Goal: Task Accomplishment & Management: Complete application form

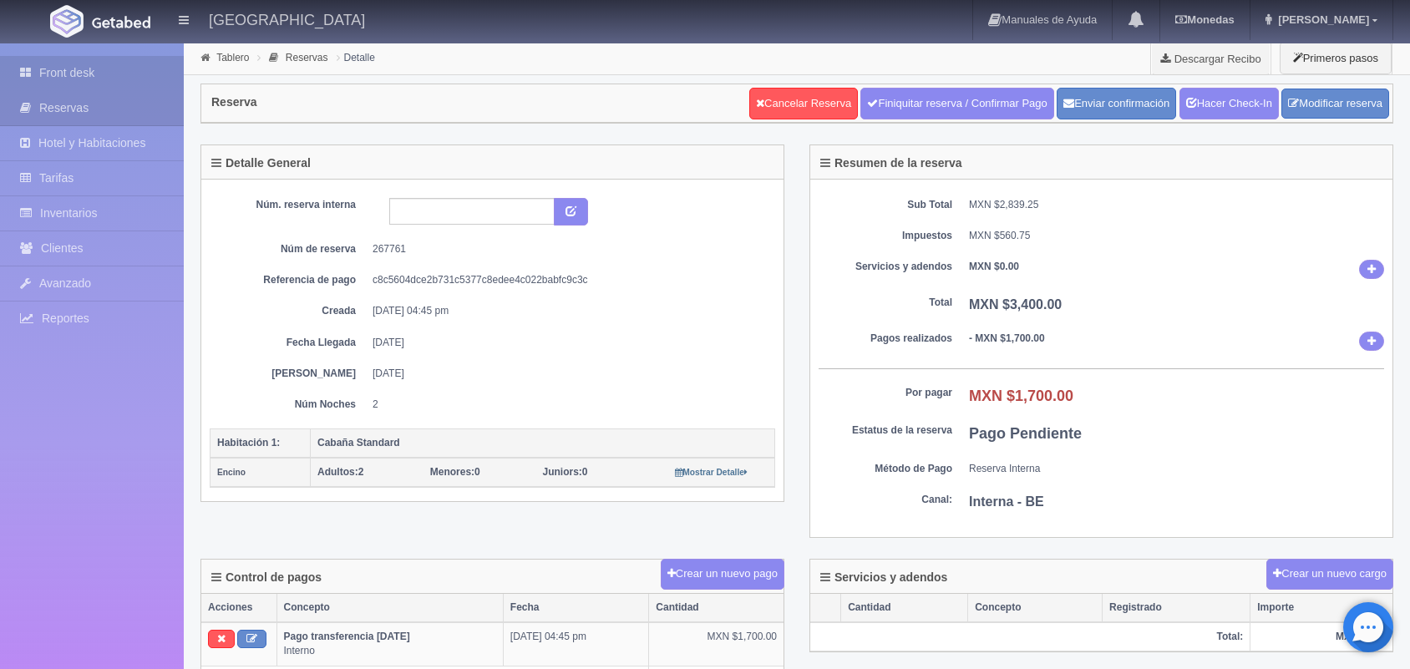
scroll to position [125, 0]
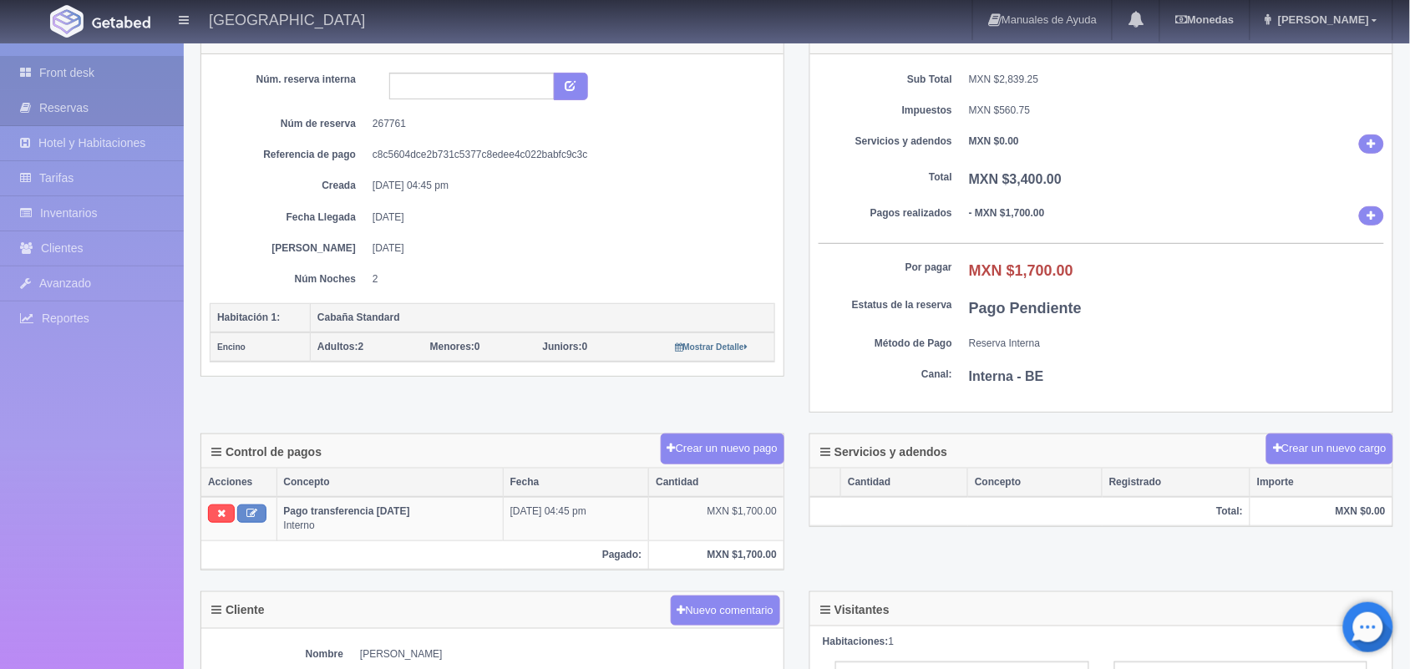
click at [94, 71] on link "Front desk" at bounding box center [92, 73] width 184 height 34
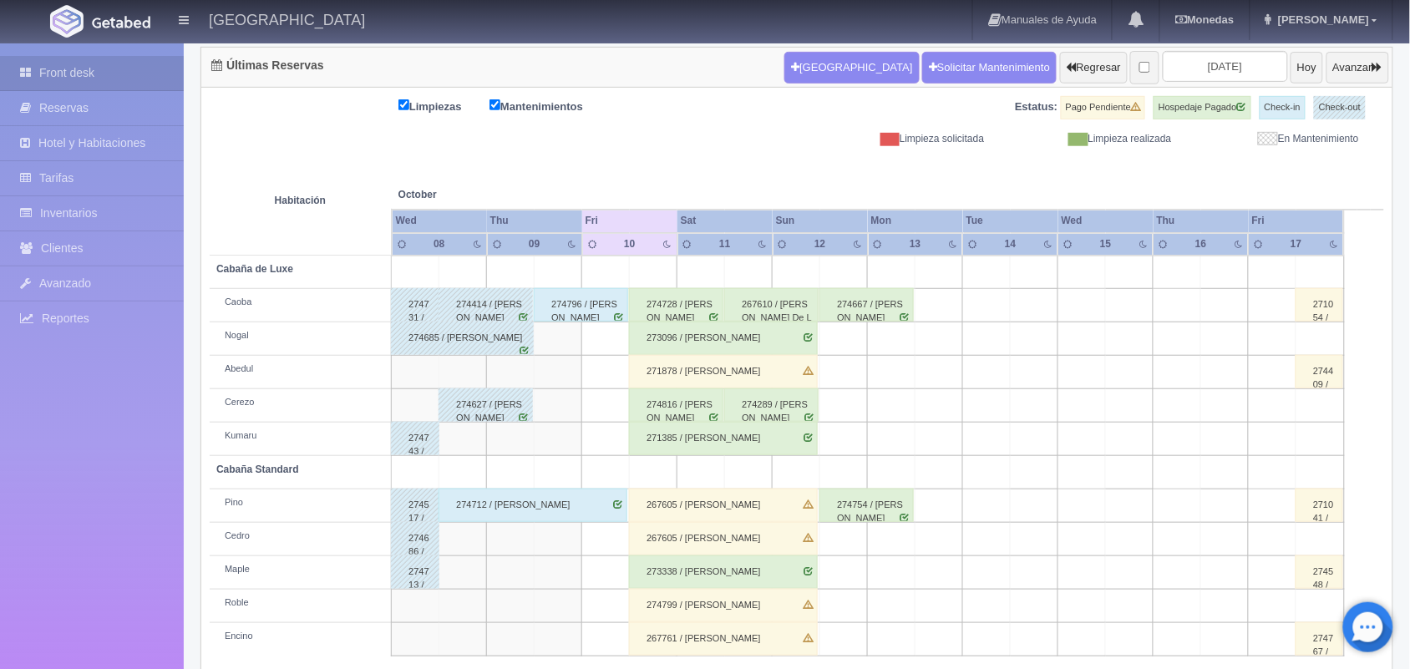
scroll to position [190, 0]
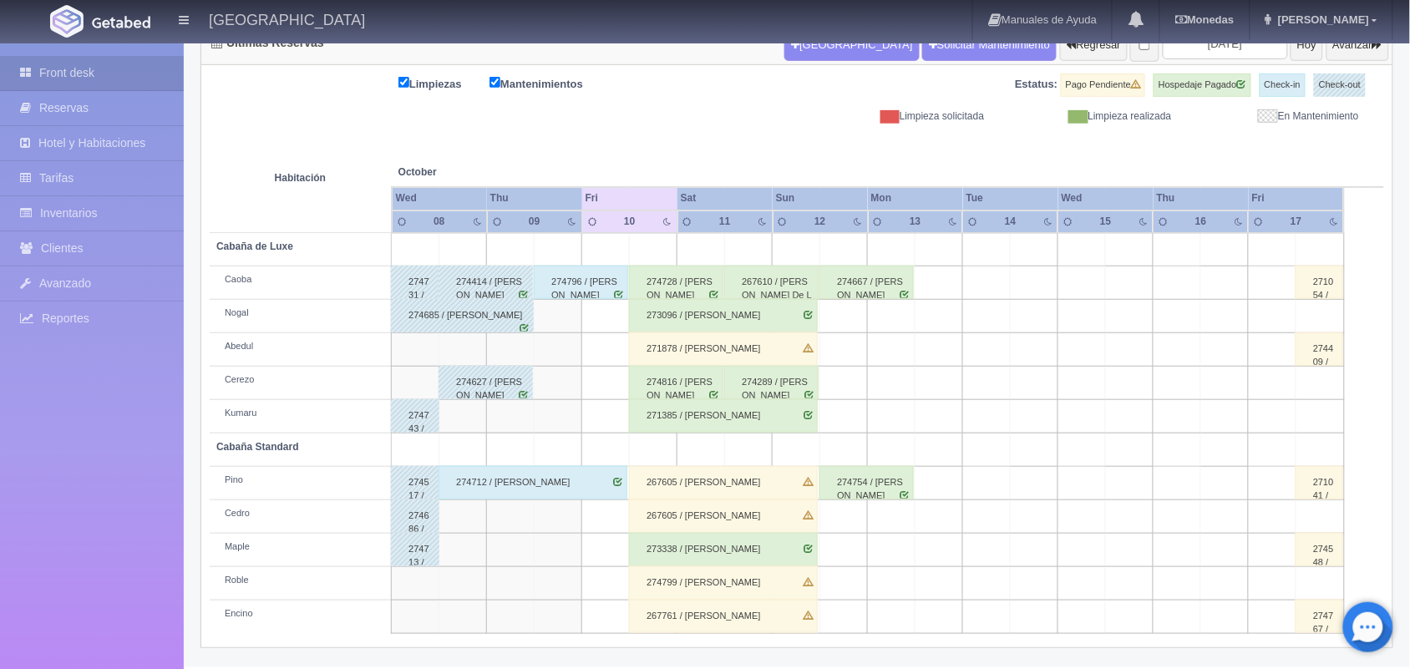
click at [732, 311] on div "273096 / YESENIA RODRIGUEZ" at bounding box center [723, 315] width 189 height 33
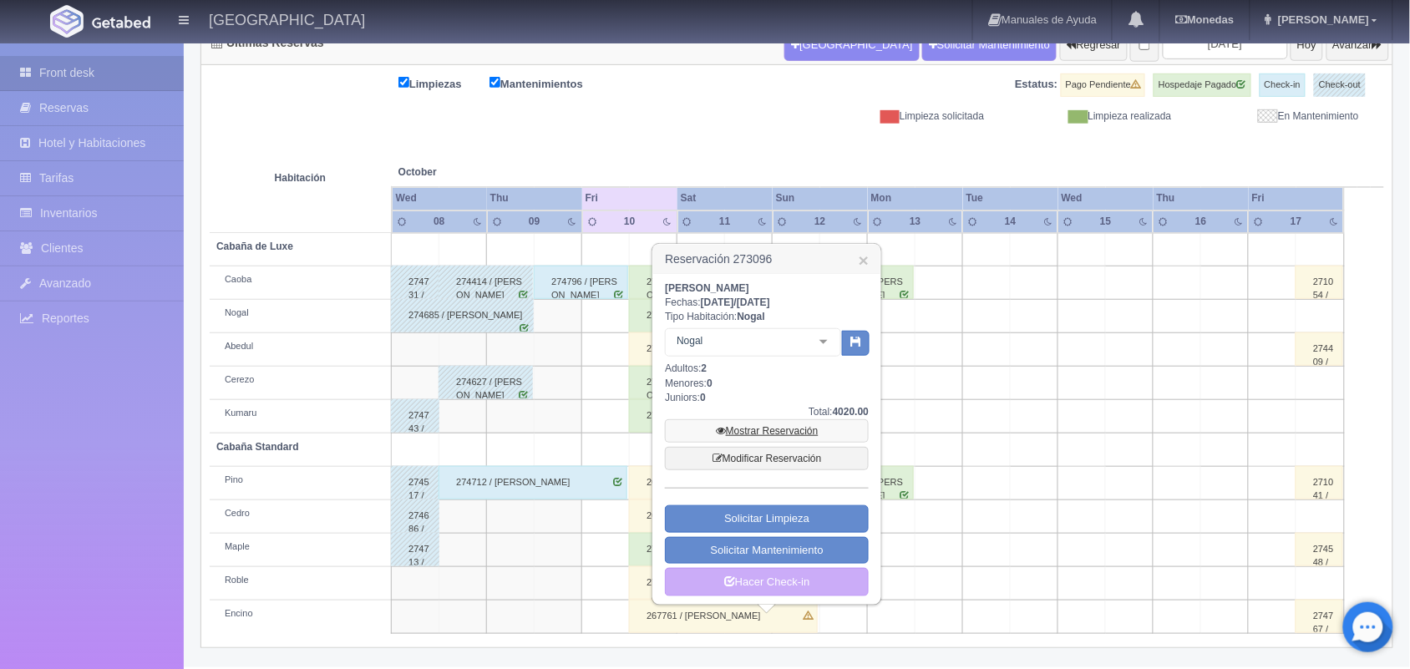
click at [775, 428] on link "Mostrar Reservación" at bounding box center [767, 430] width 204 height 23
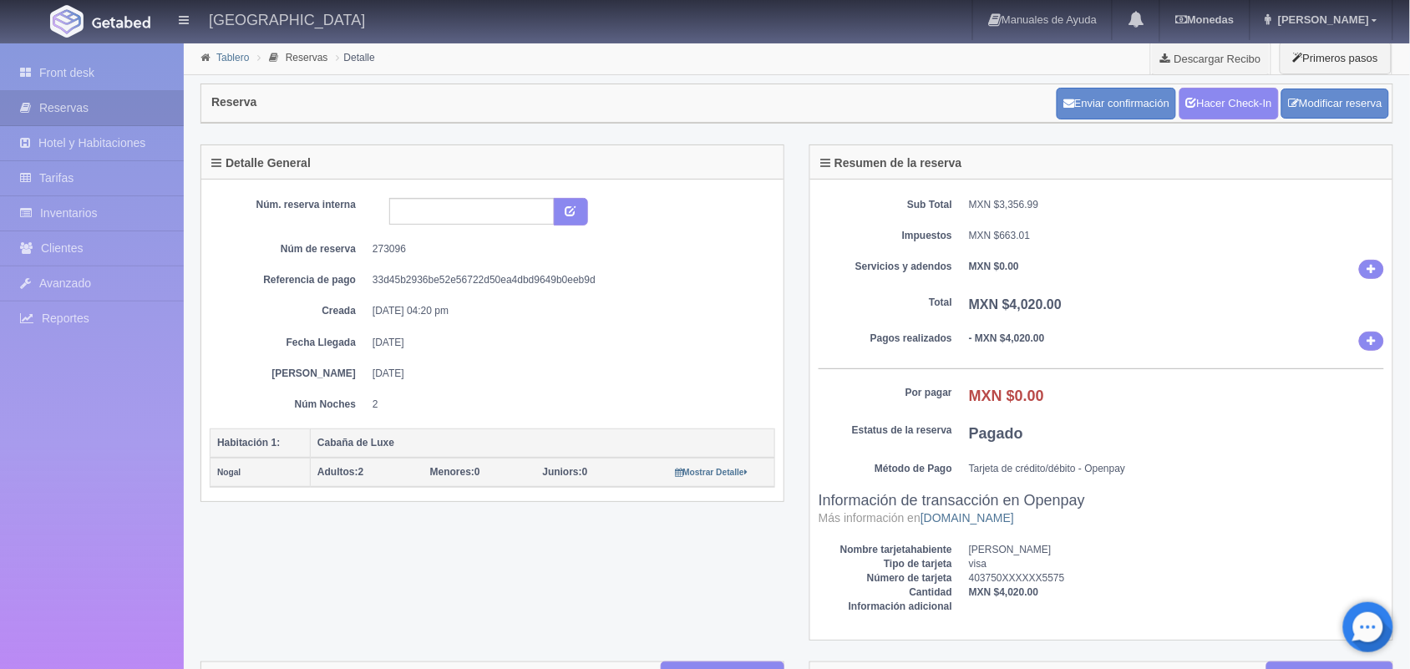
click at [239, 60] on link "Tablero" at bounding box center [232, 58] width 33 height 12
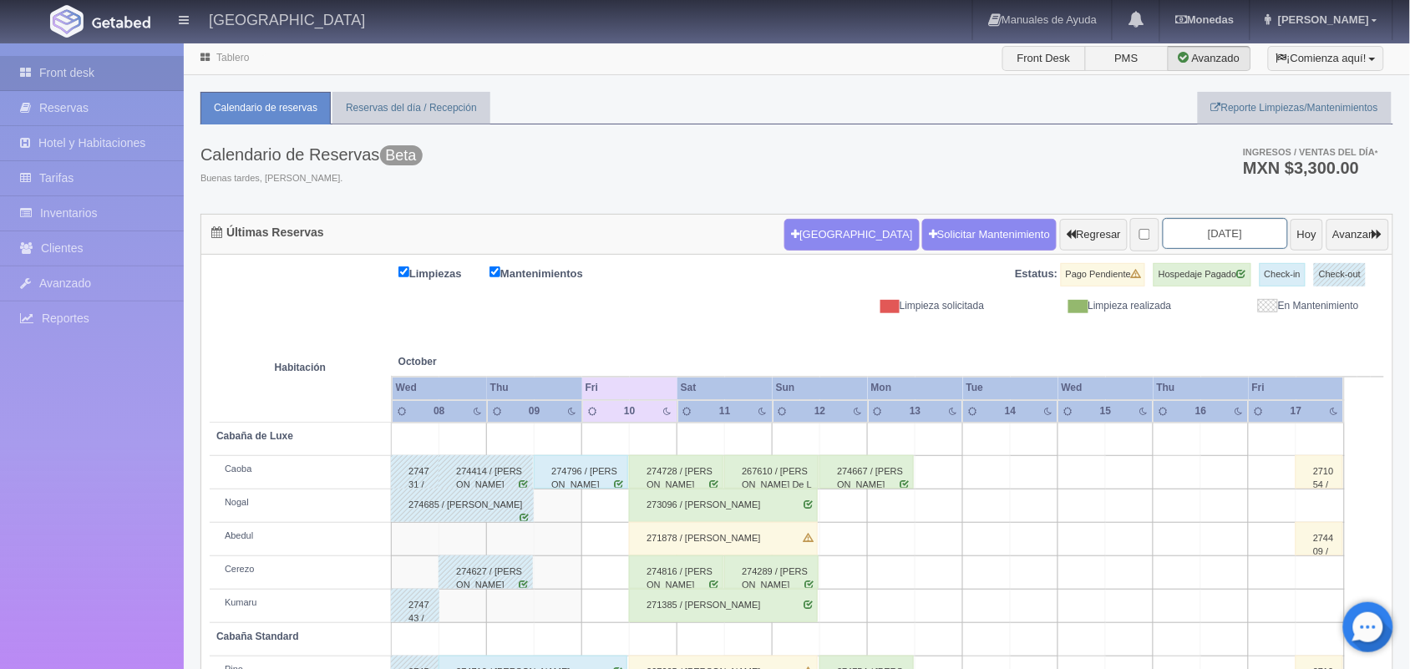
click at [1192, 235] on input "[DATE]" at bounding box center [1225, 233] width 125 height 31
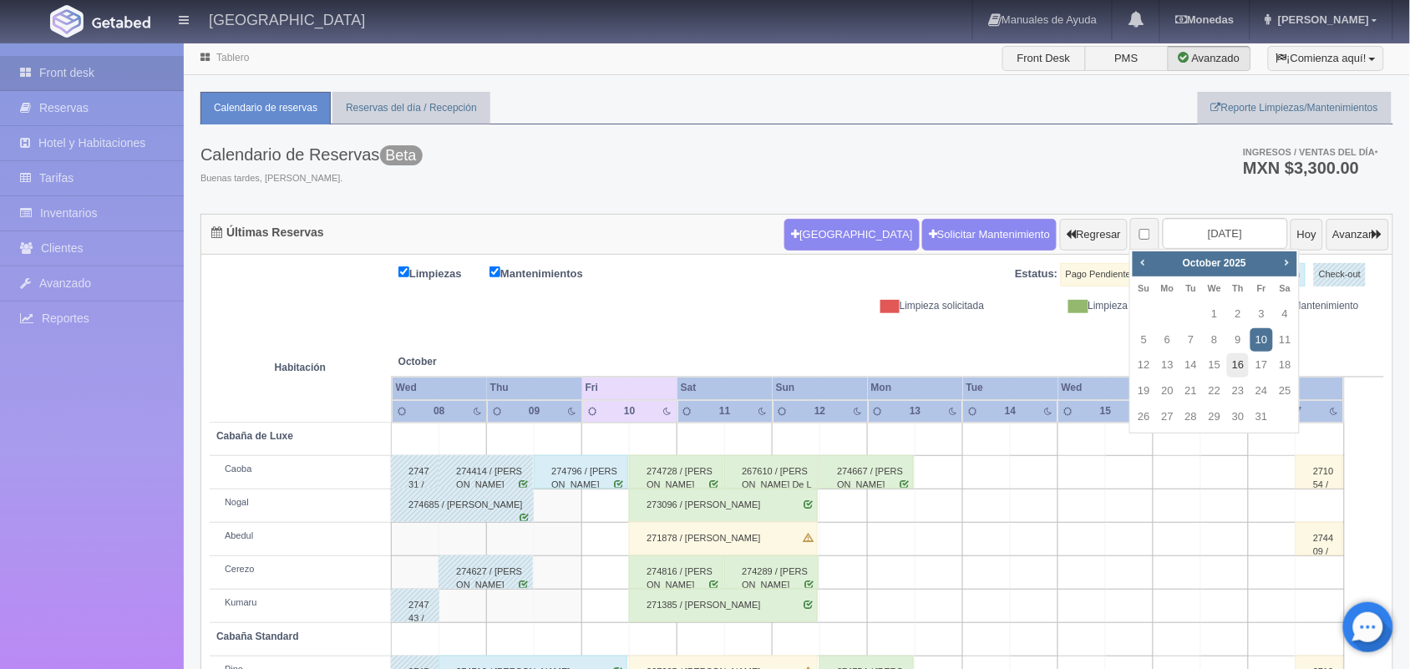
click at [1236, 370] on link "16" at bounding box center [1238, 365] width 22 height 24
type input "2025-10-16"
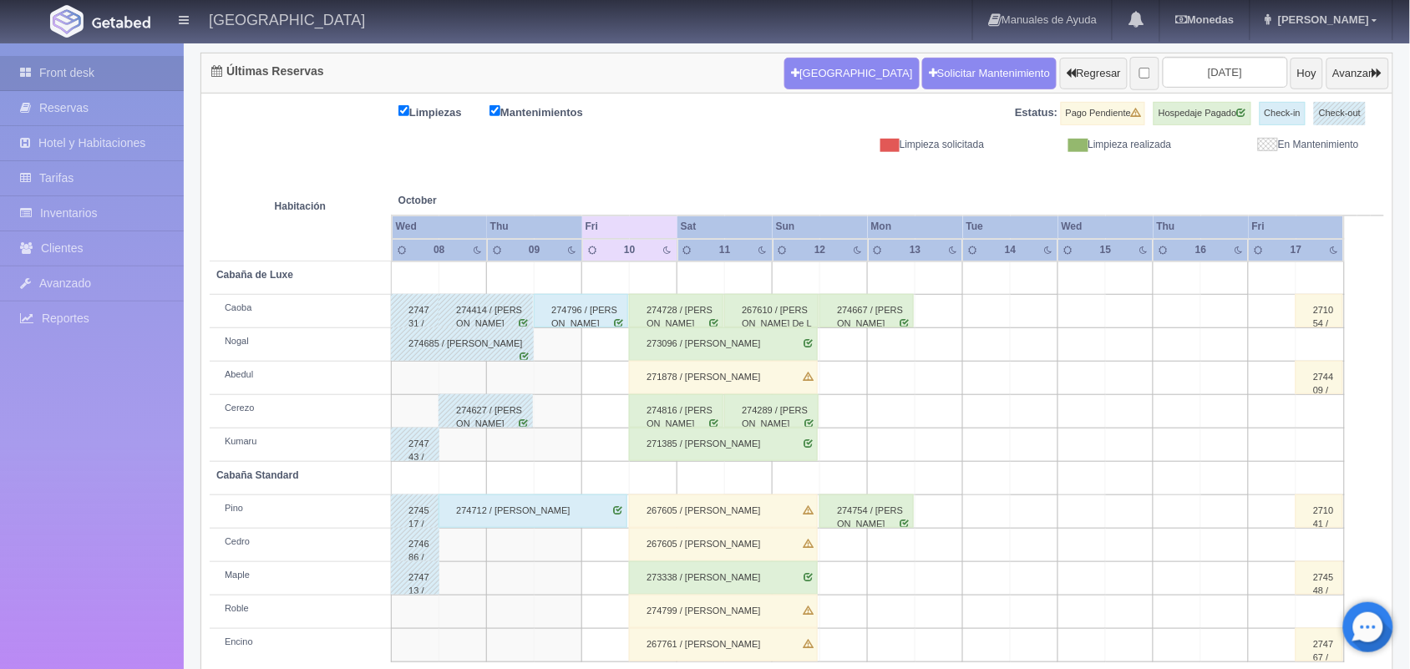
scroll to position [190, 0]
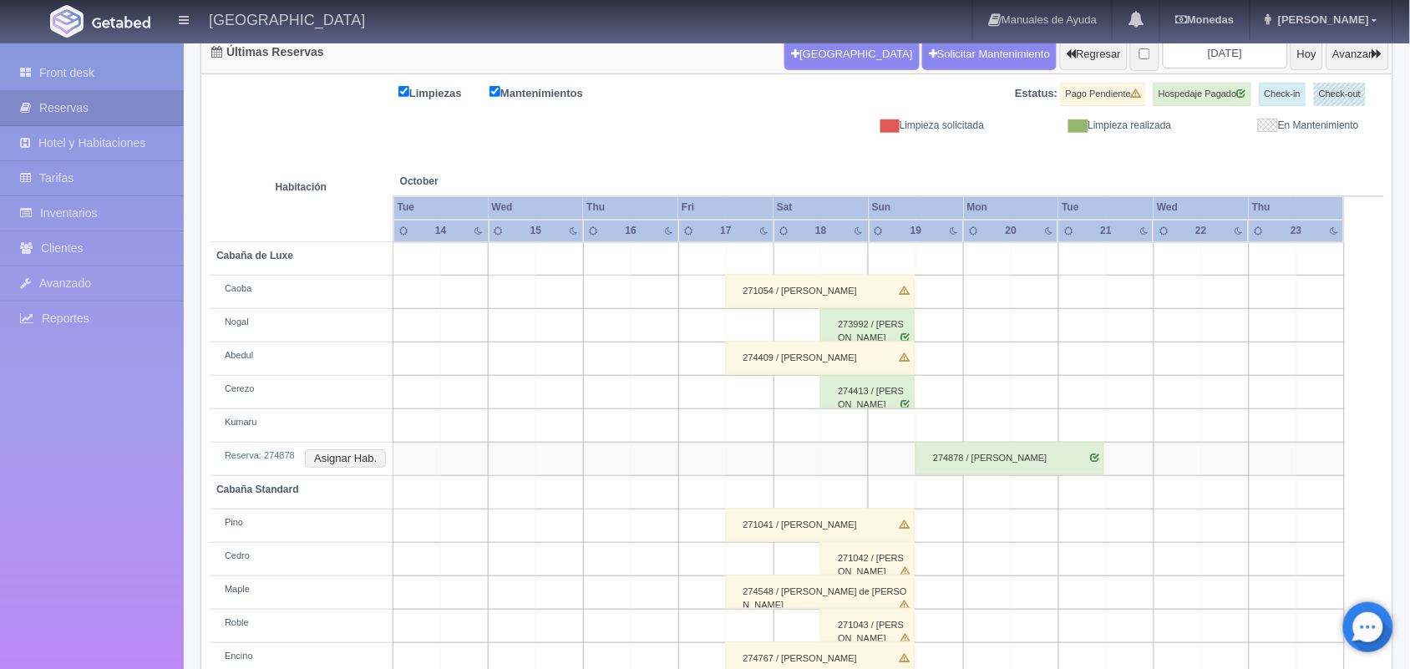
scroll to position [223, 0]
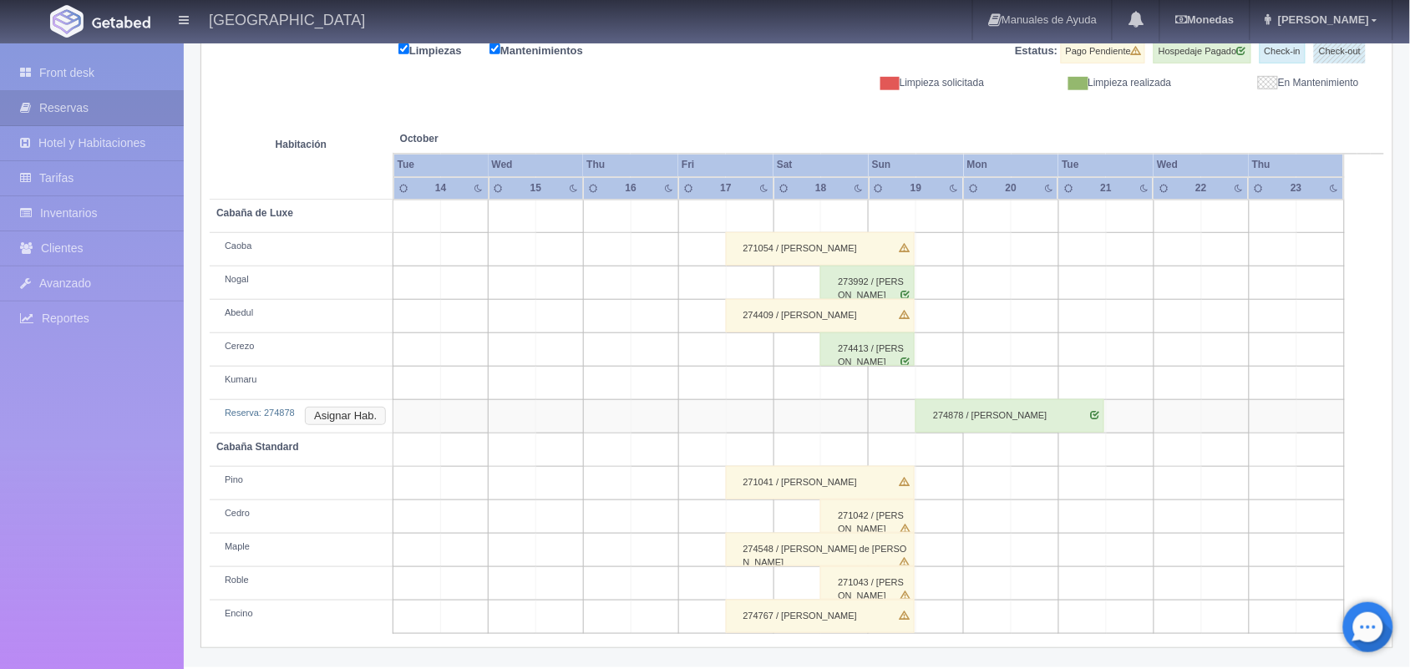
click at [337, 415] on button "Asignar Hab." at bounding box center [345, 416] width 81 height 18
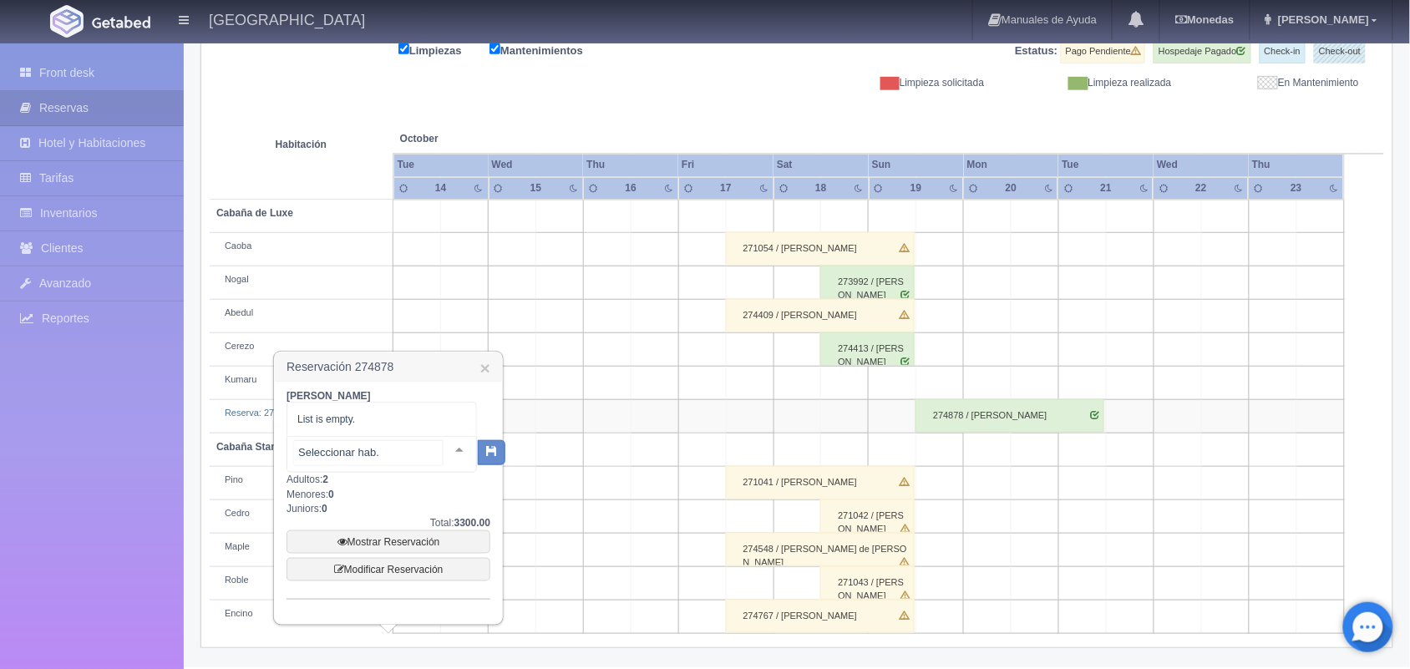
click at [449, 448] on div at bounding box center [459, 449] width 33 height 25
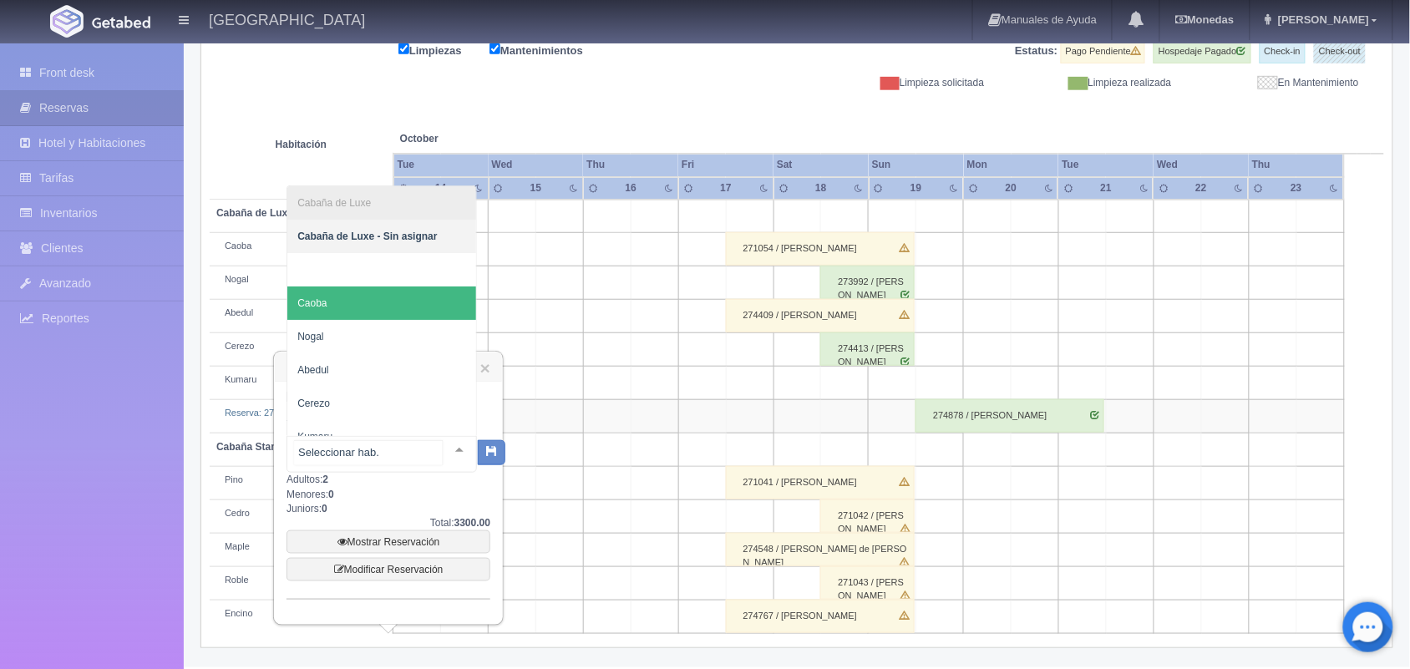
click at [391, 311] on span "Caoba" at bounding box center [381, 302] width 189 height 33
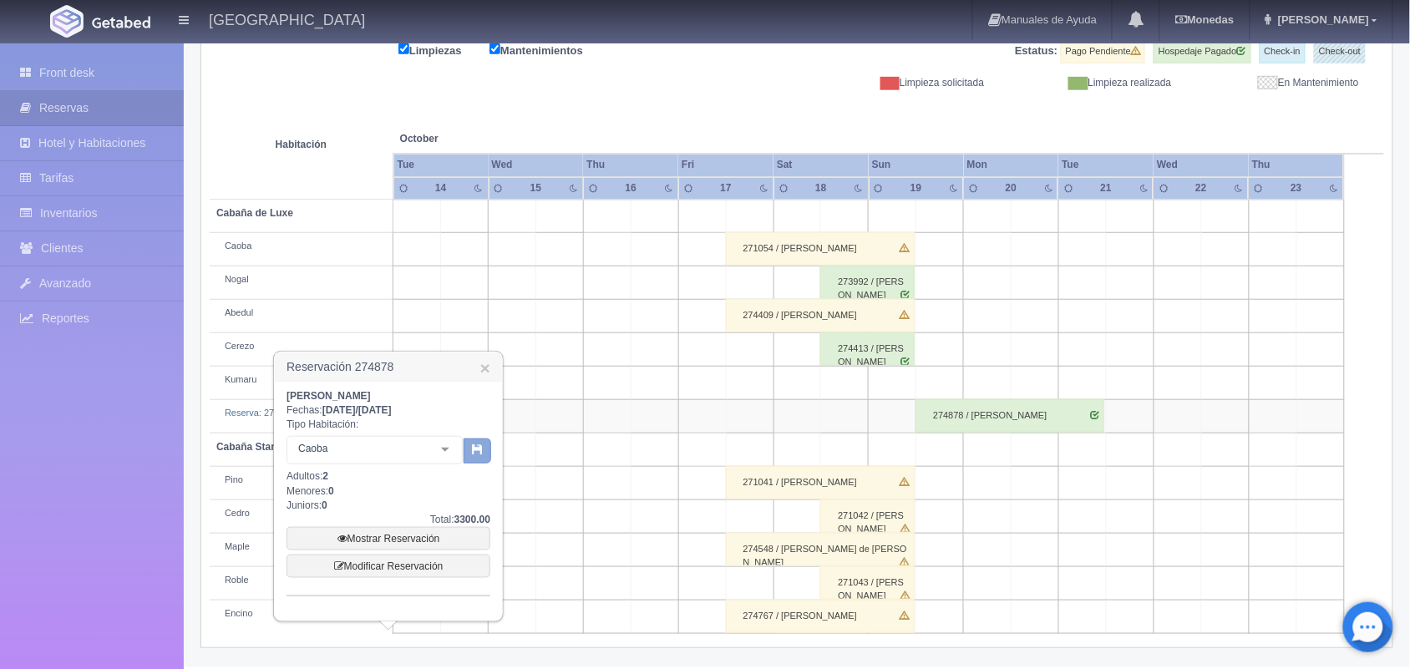
click at [472, 459] on button "button" at bounding box center [478, 450] width 28 height 25
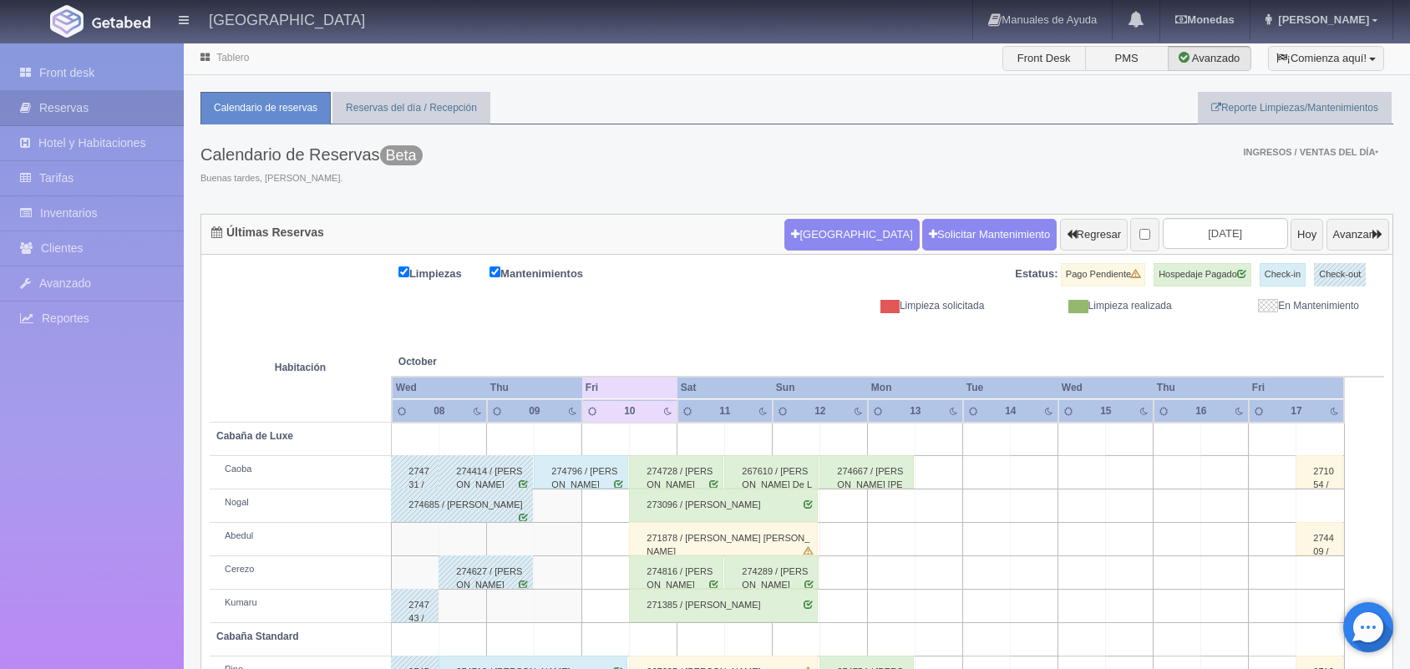
scroll to position [125, 0]
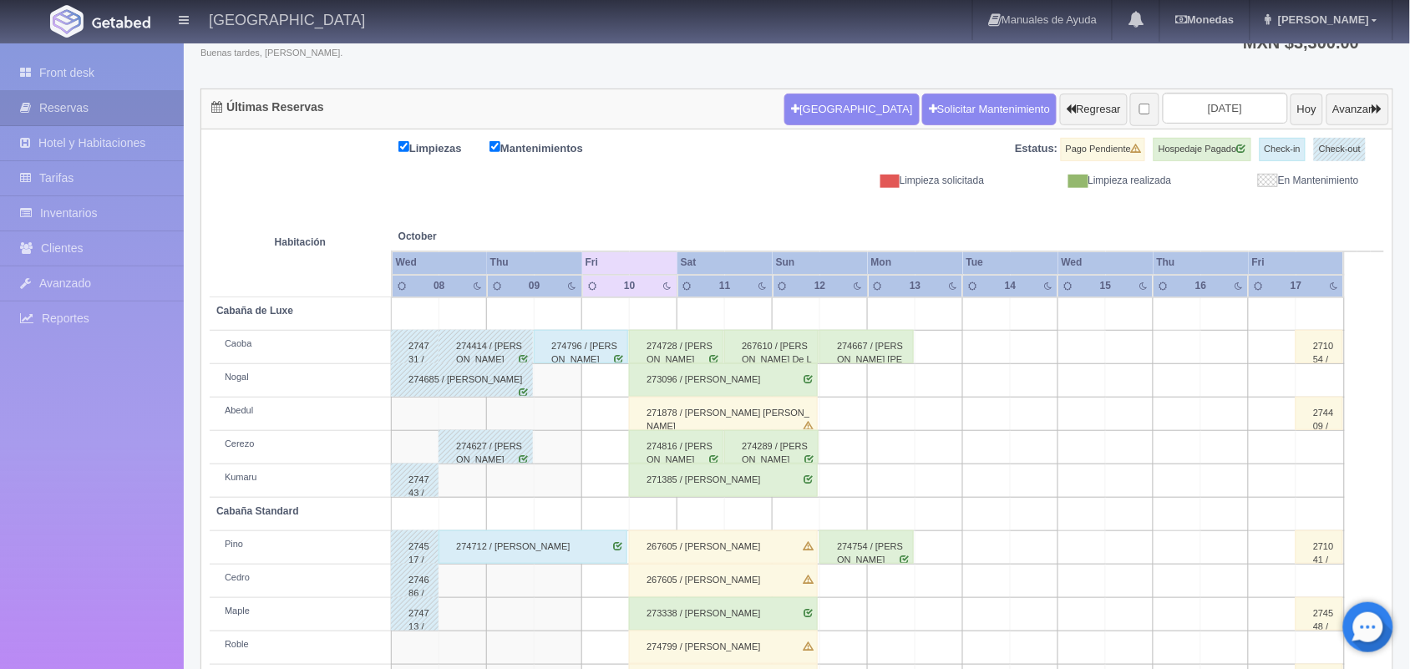
click at [811, 67] on div "Calendario de Reservas Beta Buenas tardes, [GEOGRAPHIC_DATA]. Ingresos / Ventas…" at bounding box center [796, 43] width 1193 height 89
click at [1215, 114] on input "[DATE]" at bounding box center [1225, 108] width 125 height 31
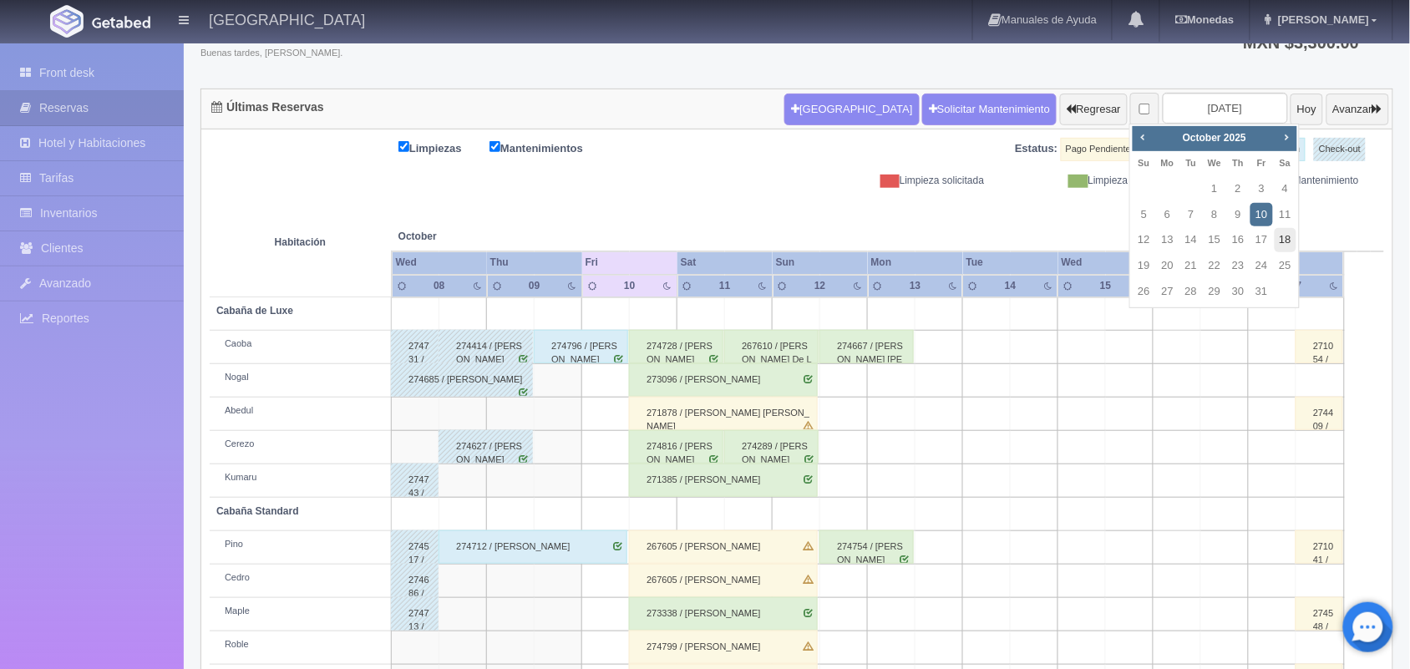
click at [1283, 243] on link "18" at bounding box center [1285, 240] width 22 height 24
type input "[DATE]"
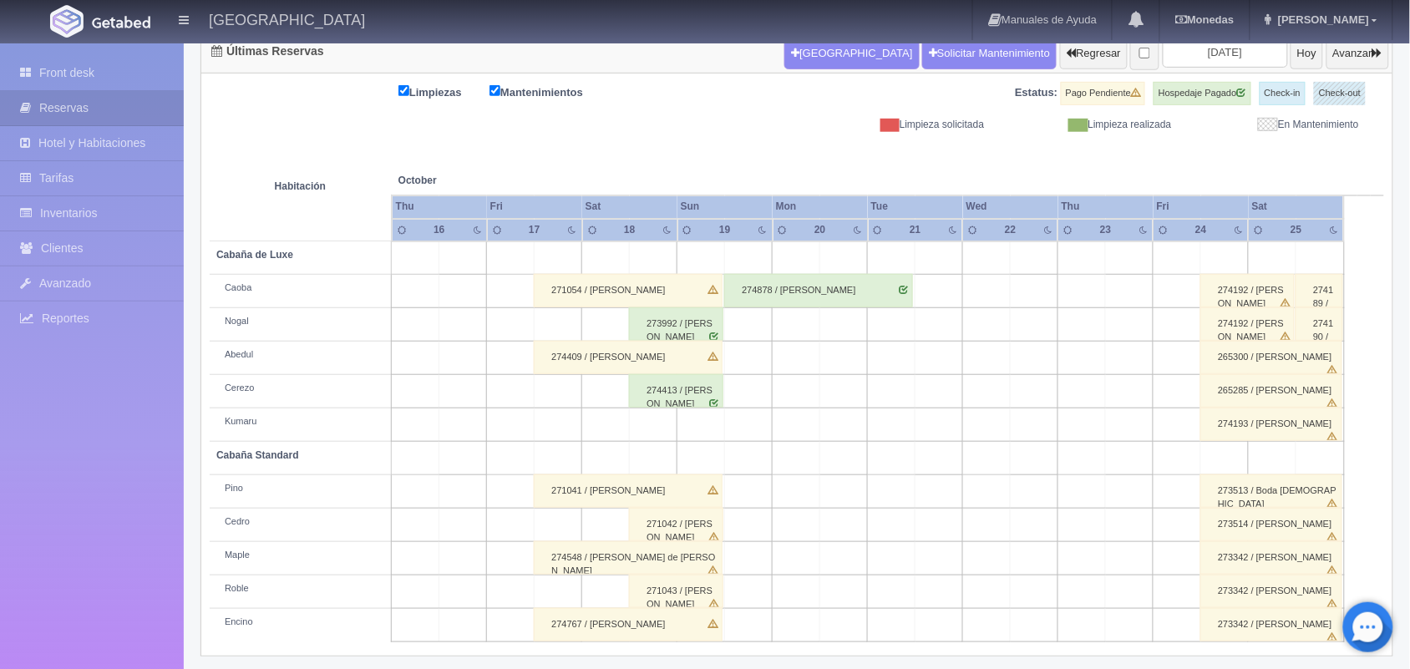
scroll to position [190, 0]
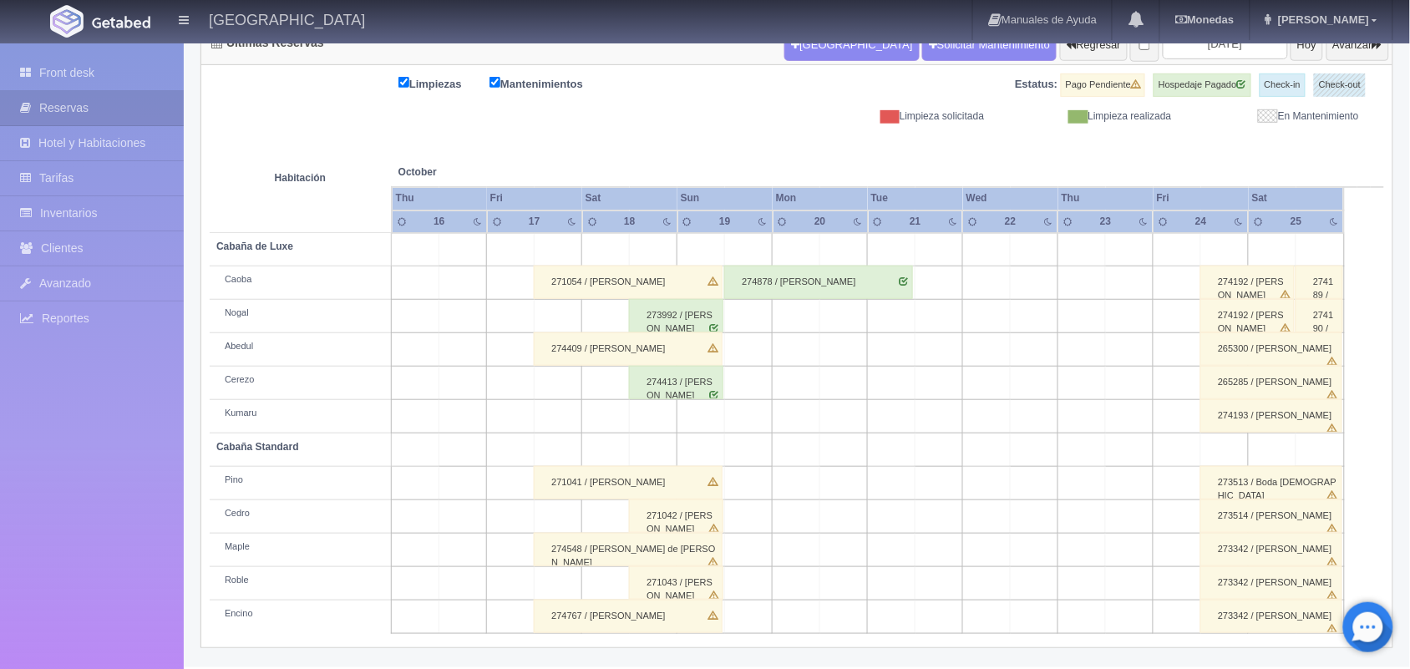
click at [687, 585] on div "271043 / [PERSON_NAME]" at bounding box center [676, 582] width 94 height 33
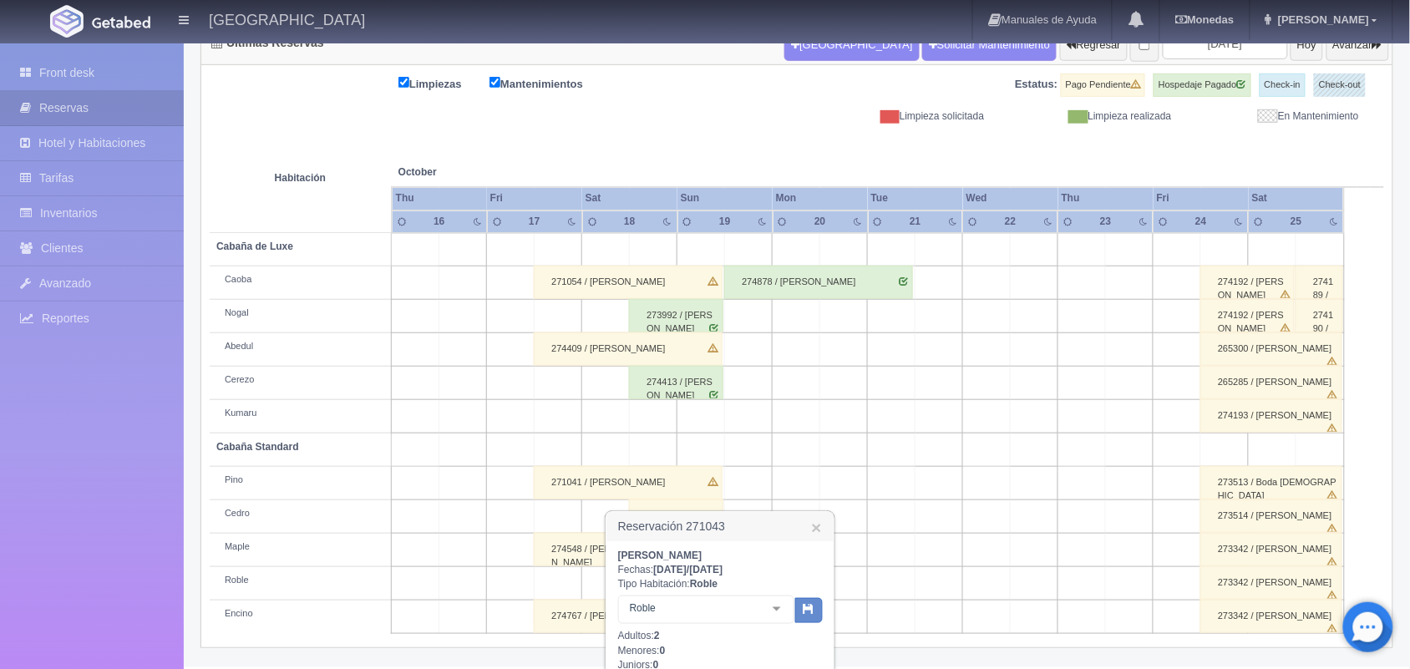
scroll to position [372, 0]
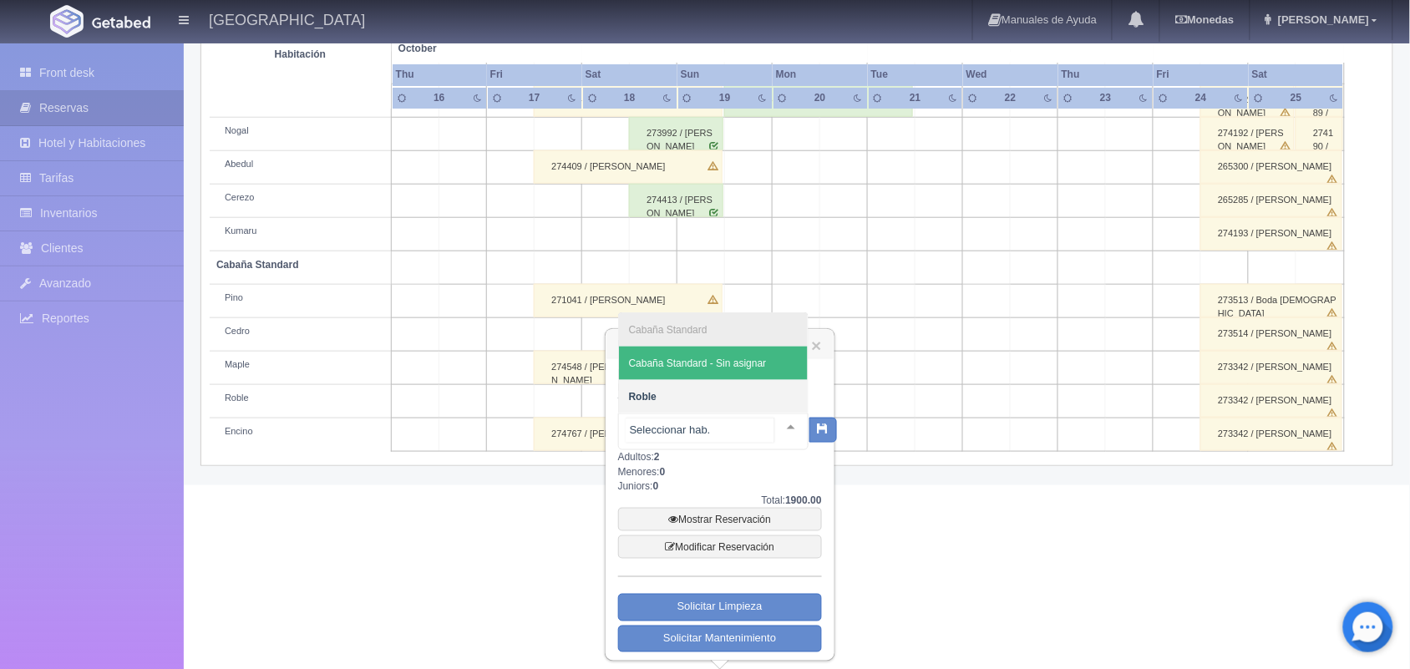
click at [775, 423] on div at bounding box center [790, 426] width 33 height 25
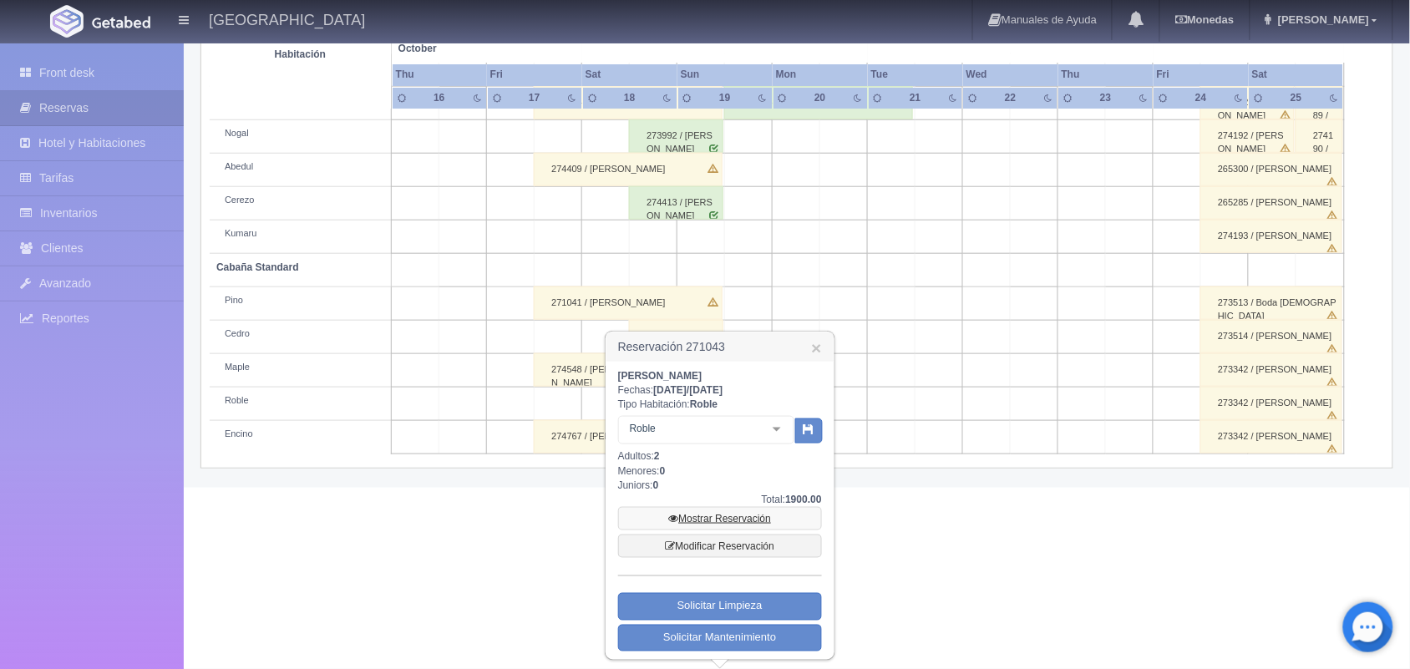
click at [723, 519] on link "Mostrar Reservación" at bounding box center [720, 518] width 204 height 23
click at [728, 512] on link "Mostrar Reservación" at bounding box center [720, 518] width 204 height 23
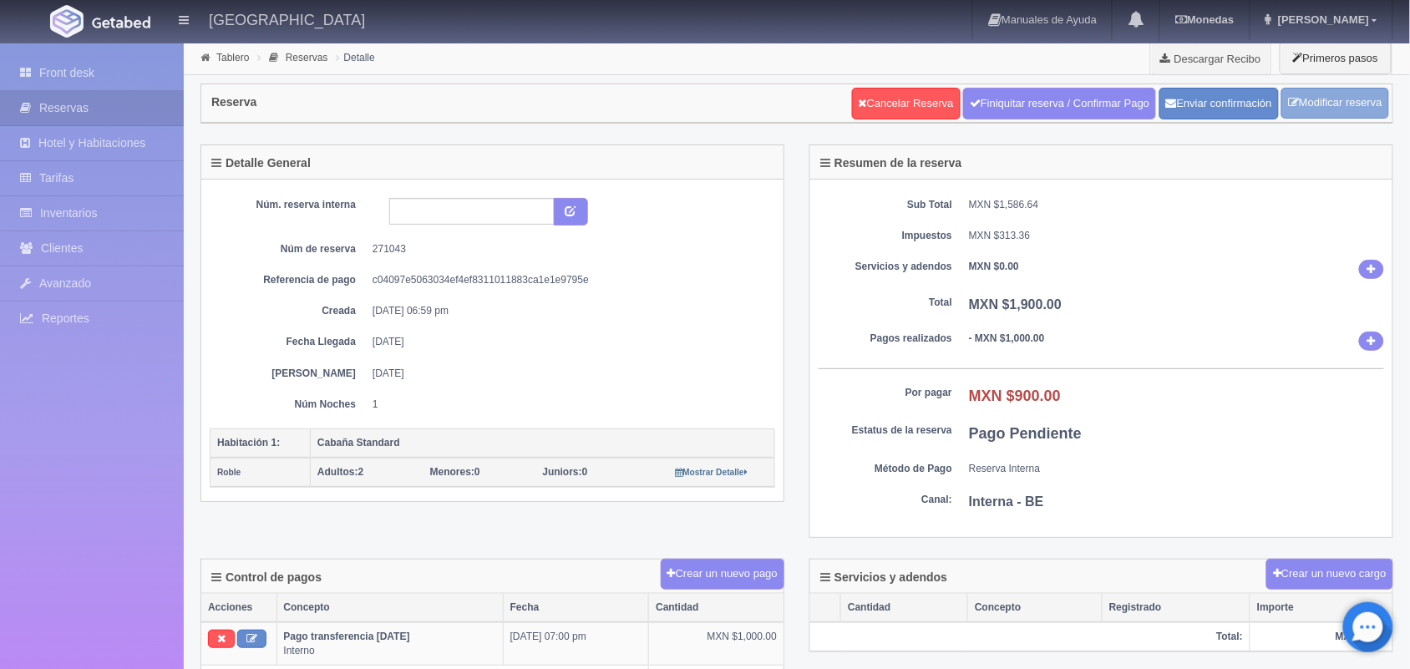
click at [1308, 103] on link "Modificar reserva" at bounding box center [1335, 103] width 108 height 31
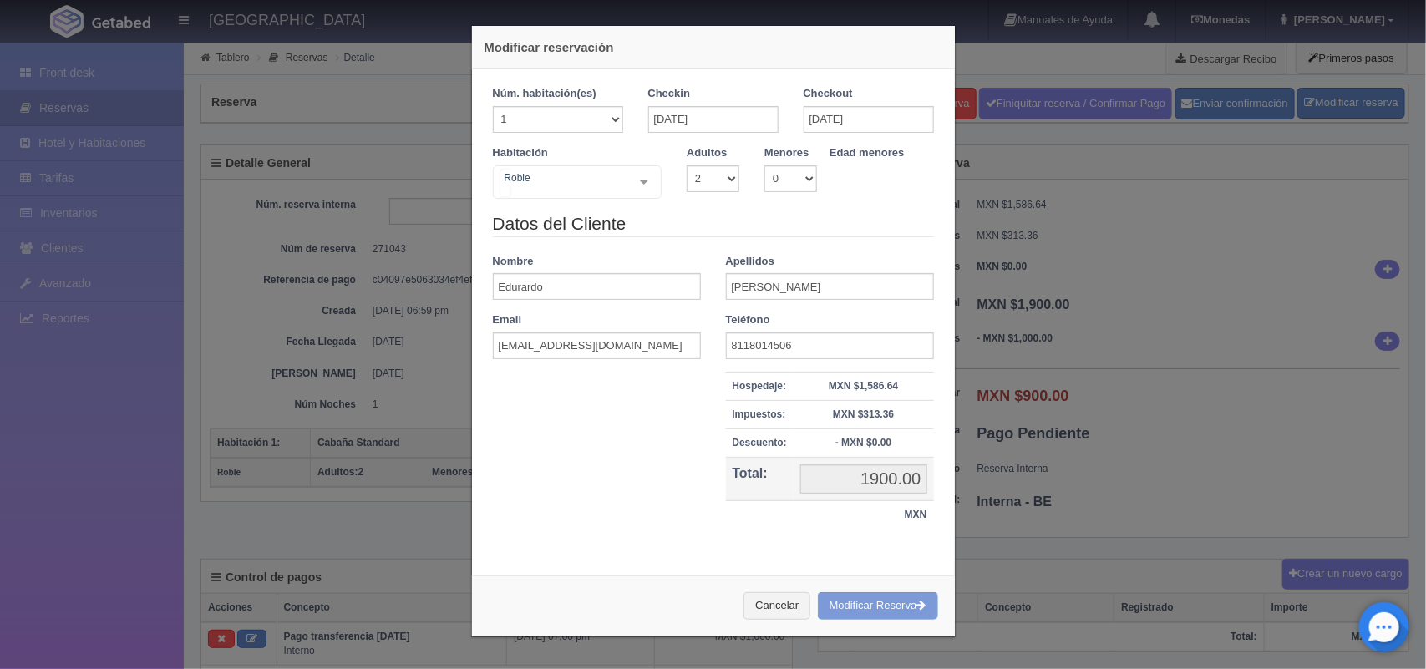
click at [635, 178] on div "Roble Cabaña de Luxe Cabaña de Luxe - Sin asignar Kumaru Cabaña Standard Cabaña…" at bounding box center [578, 181] width 170 height 33
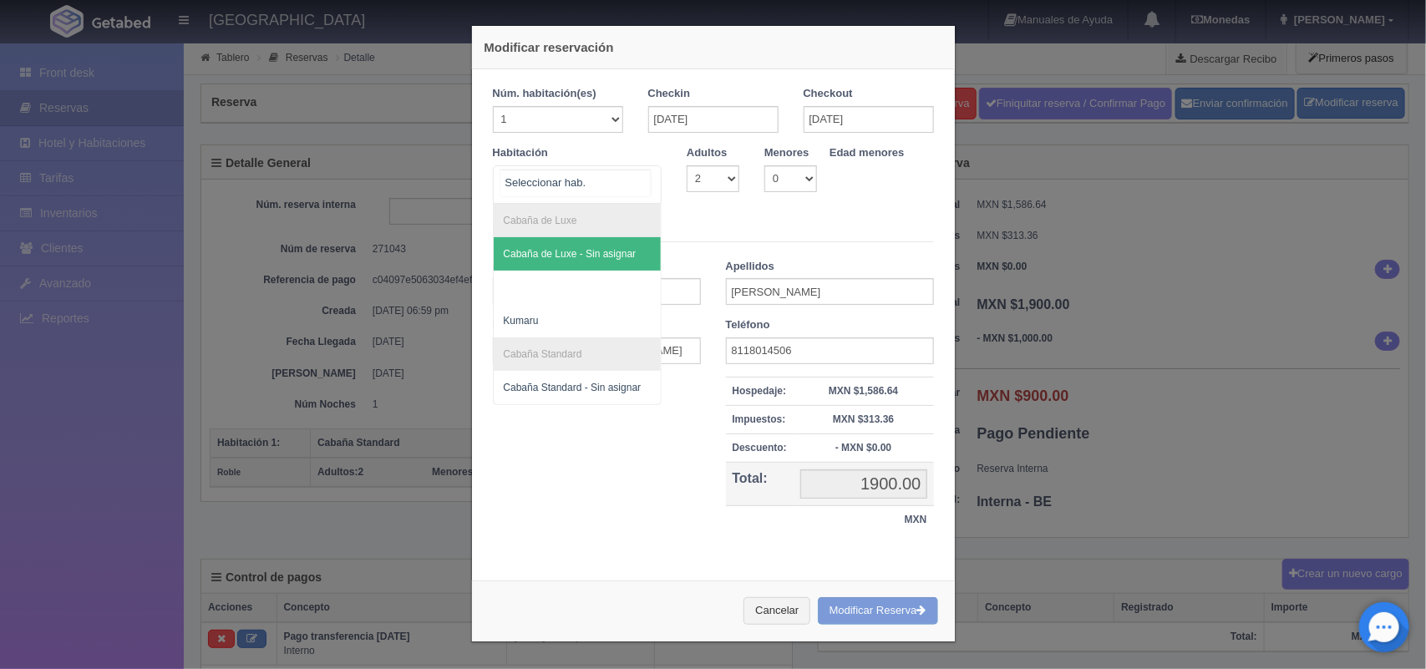
click at [590, 259] on span "Cabaña de Luxe - Sin asignar" at bounding box center [570, 254] width 133 height 12
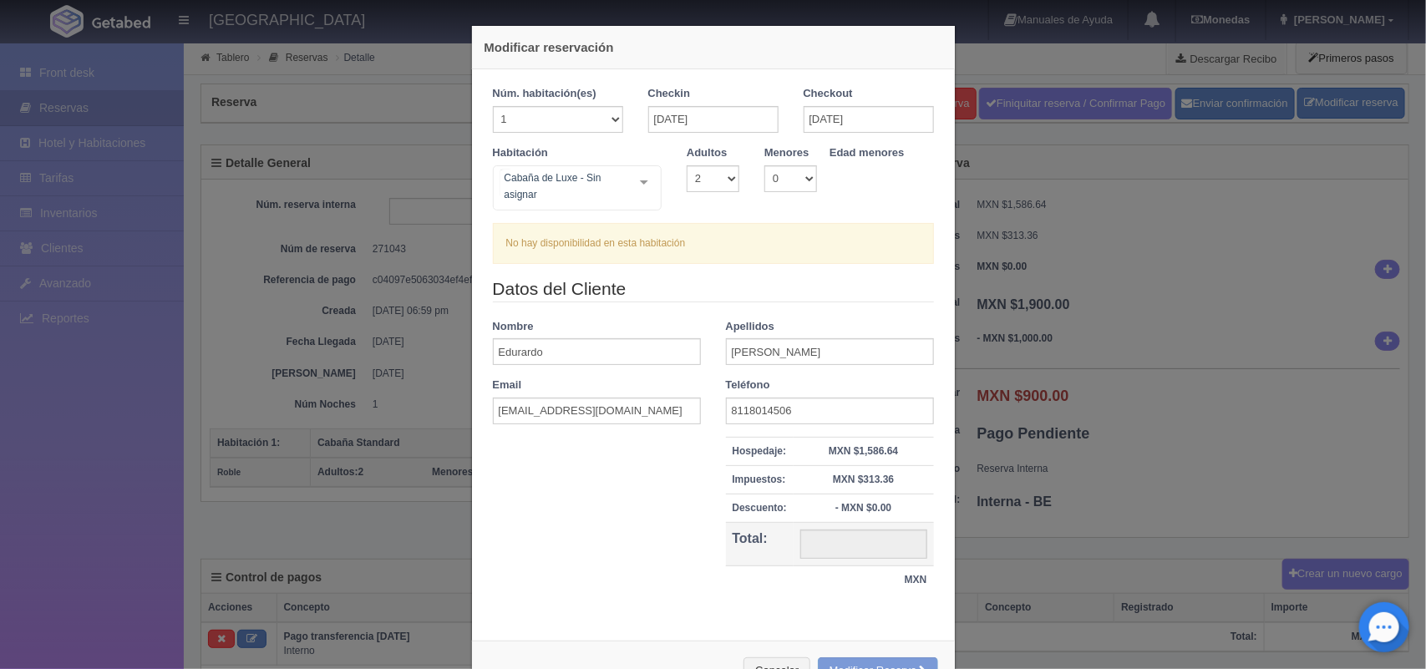
click at [625, 182] on div "Cabaña de Luxe - Sin asignar Cabaña de Luxe Cabaña de Luxe - Sin asignar Kumaru…" at bounding box center [578, 187] width 170 height 45
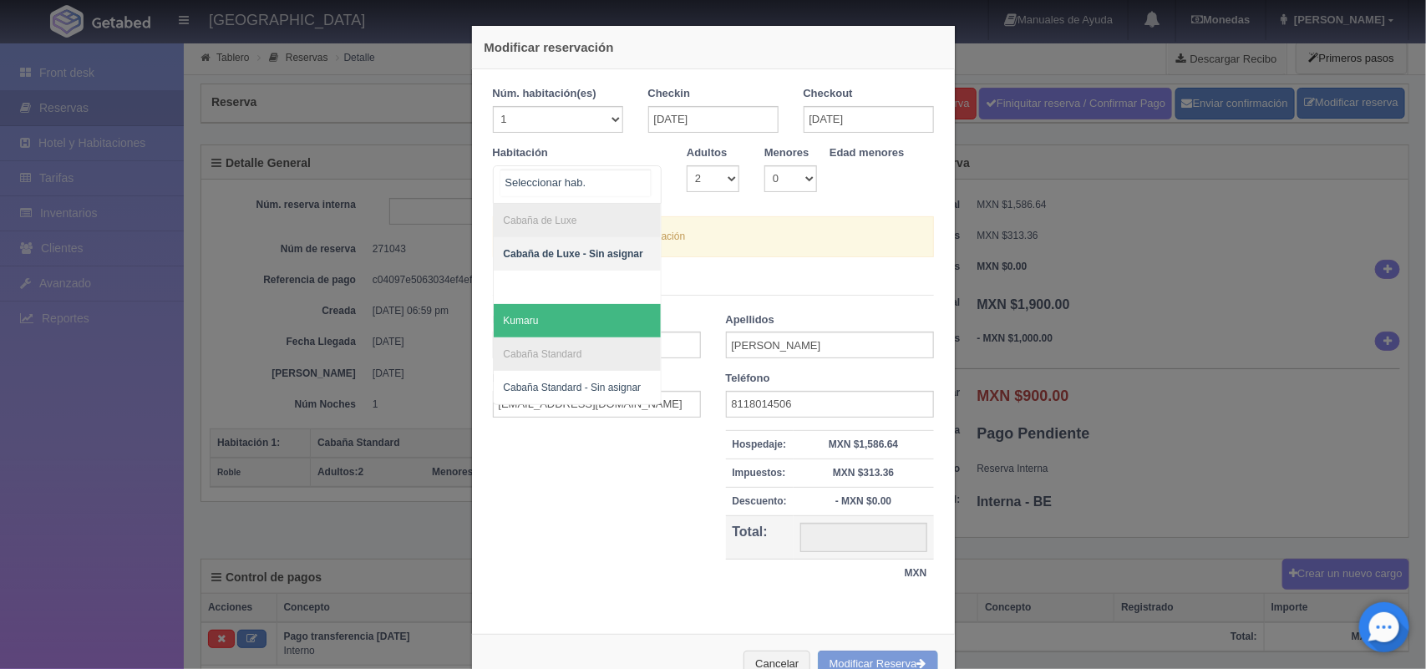
click at [585, 313] on span "Kumaru" at bounding box center [578, 320] width 168 height 33
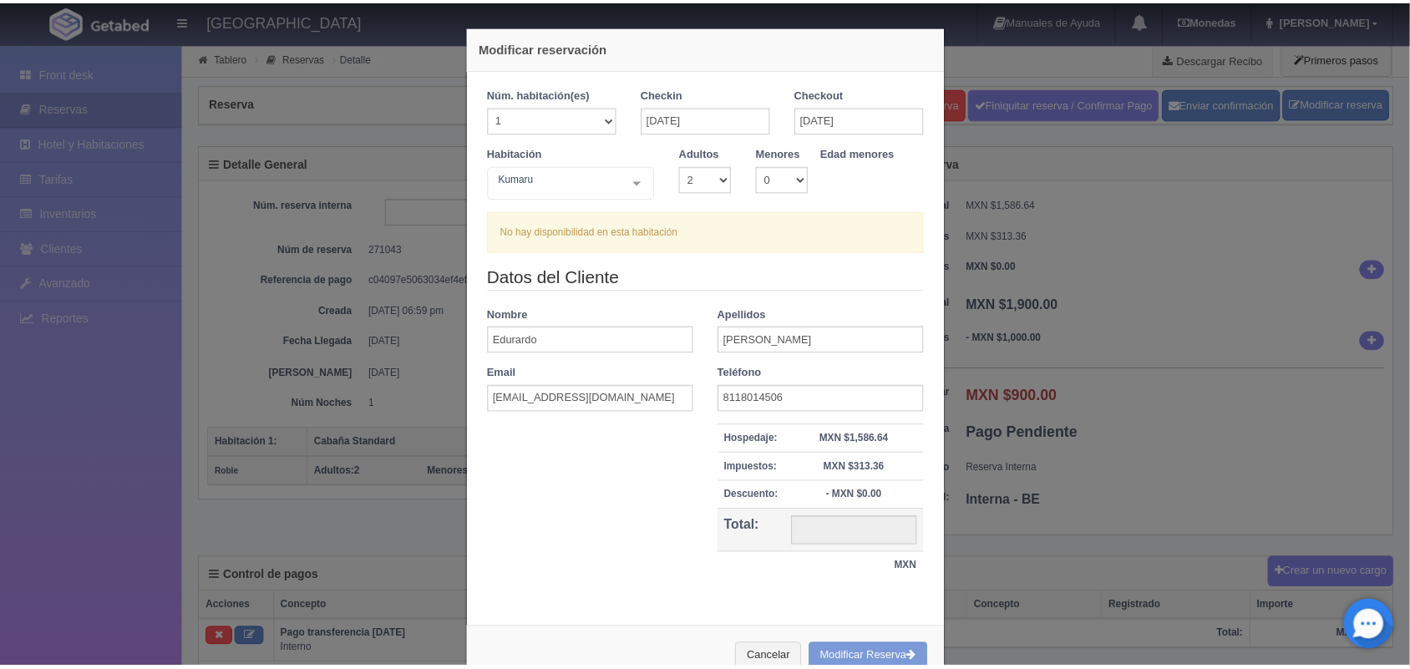
scroll to position [42, 0]
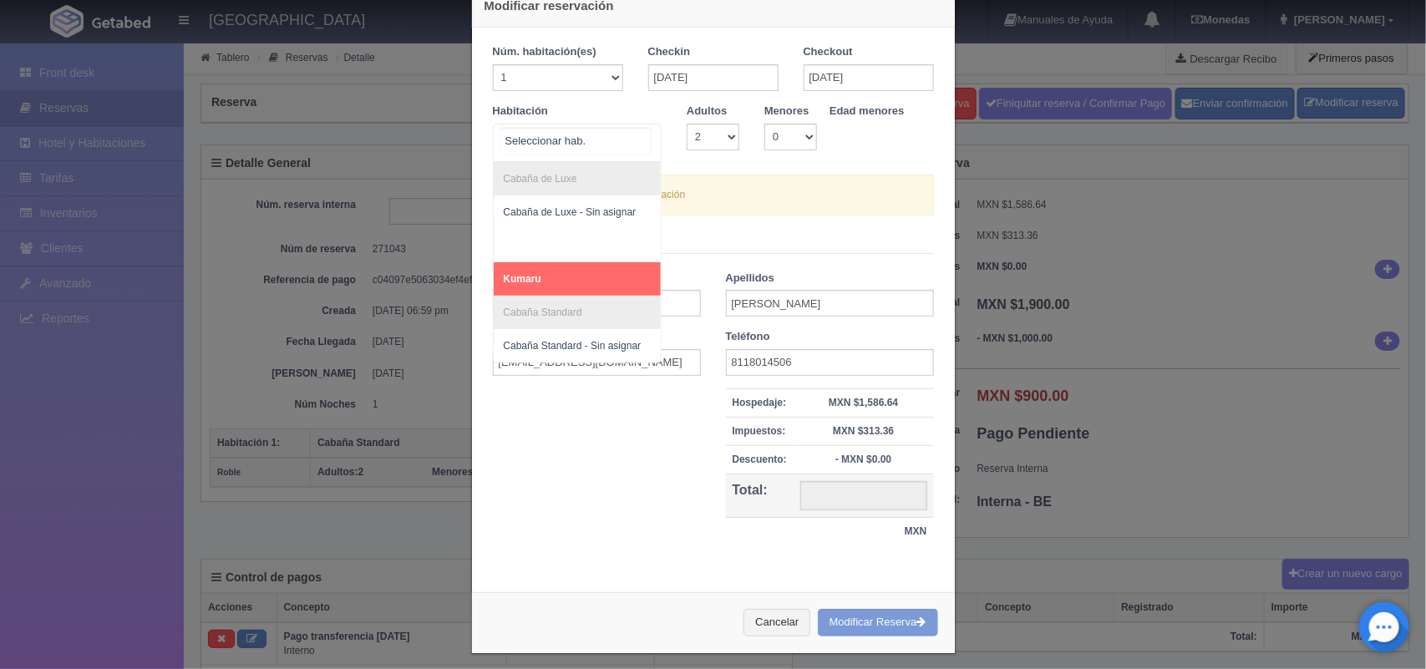
click at [632, 144] on div "Cabaña de Luxe Cabaña de Luxe - Sin asignar Kumaru Cabaña Standard Cabaña Stand…" at bounding box center [578, 143] width 170 height 38
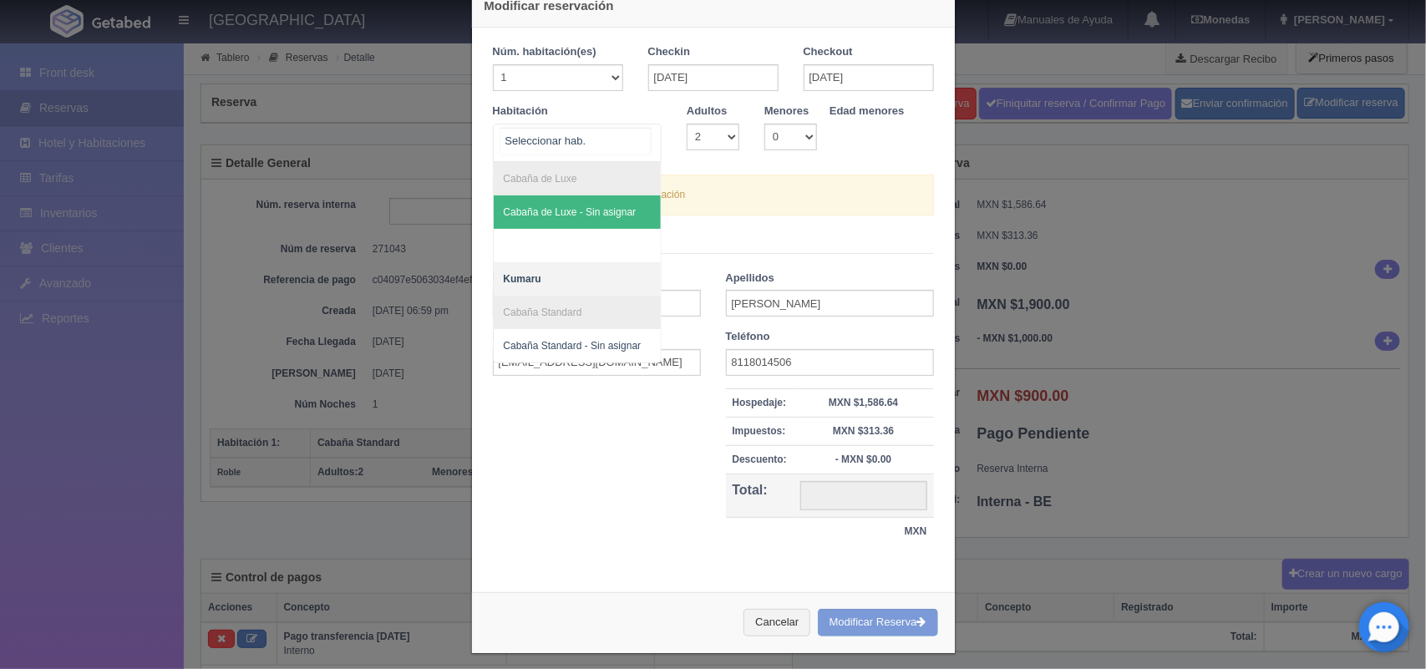
click at [599, 217] on span "Cabaña de Luxe - Sin asignar" at bounding box center [570, 212] width 133 height 12
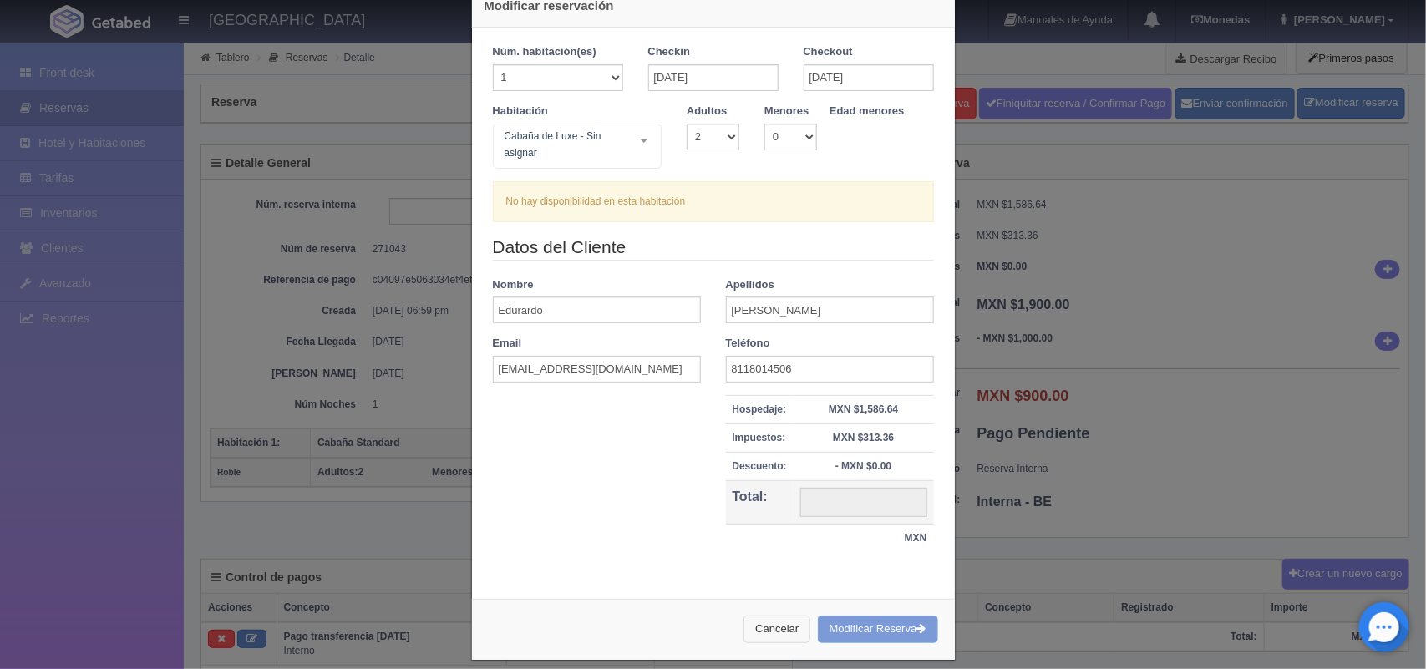
click at [754, 636] on button "Cancelar" at bounding box center [776, 630] width 67 height 28
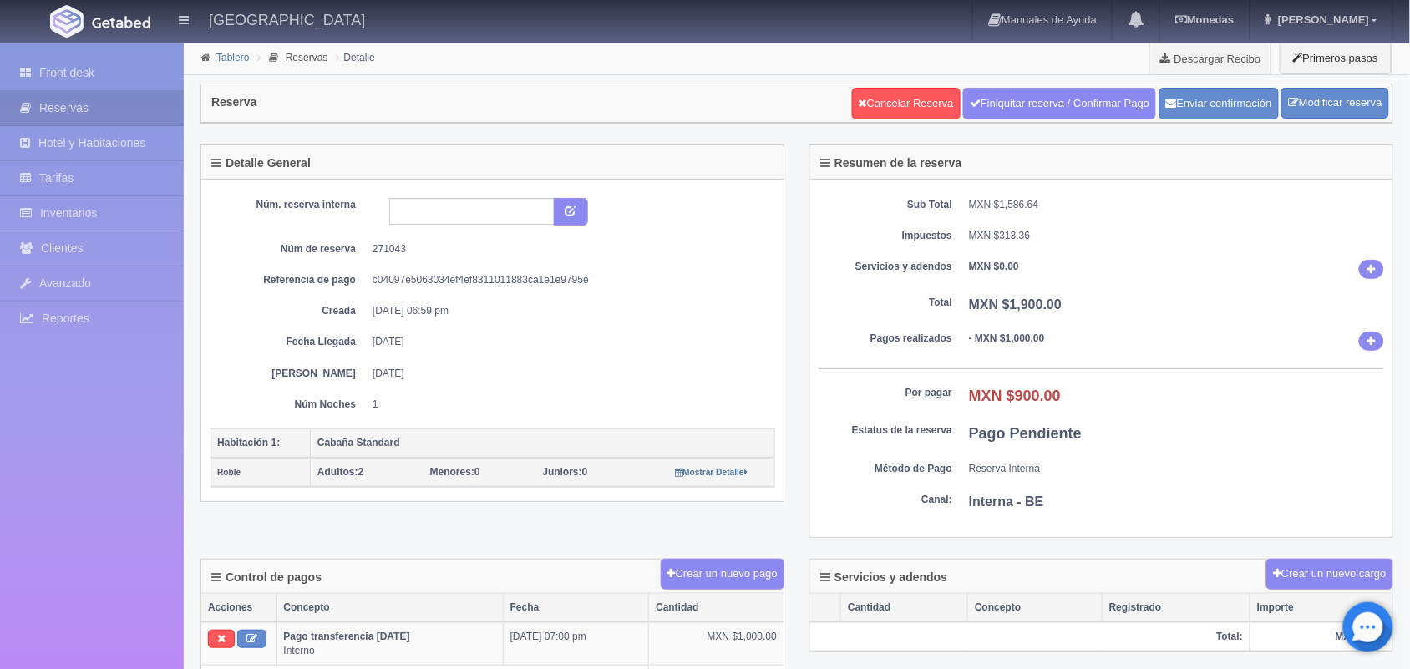
click at [223, 53] on link "Tablero" at bounding box center [232, 58] width 33 height 12
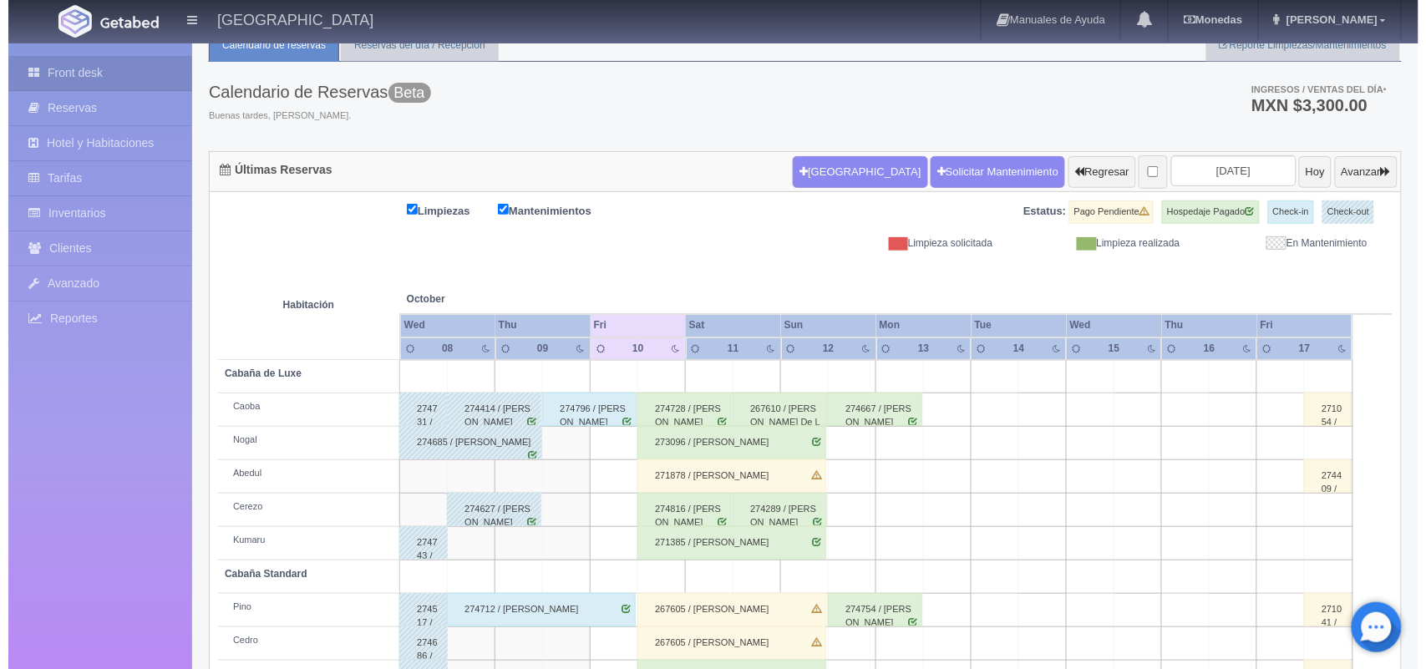
scroll to position [39, 0]
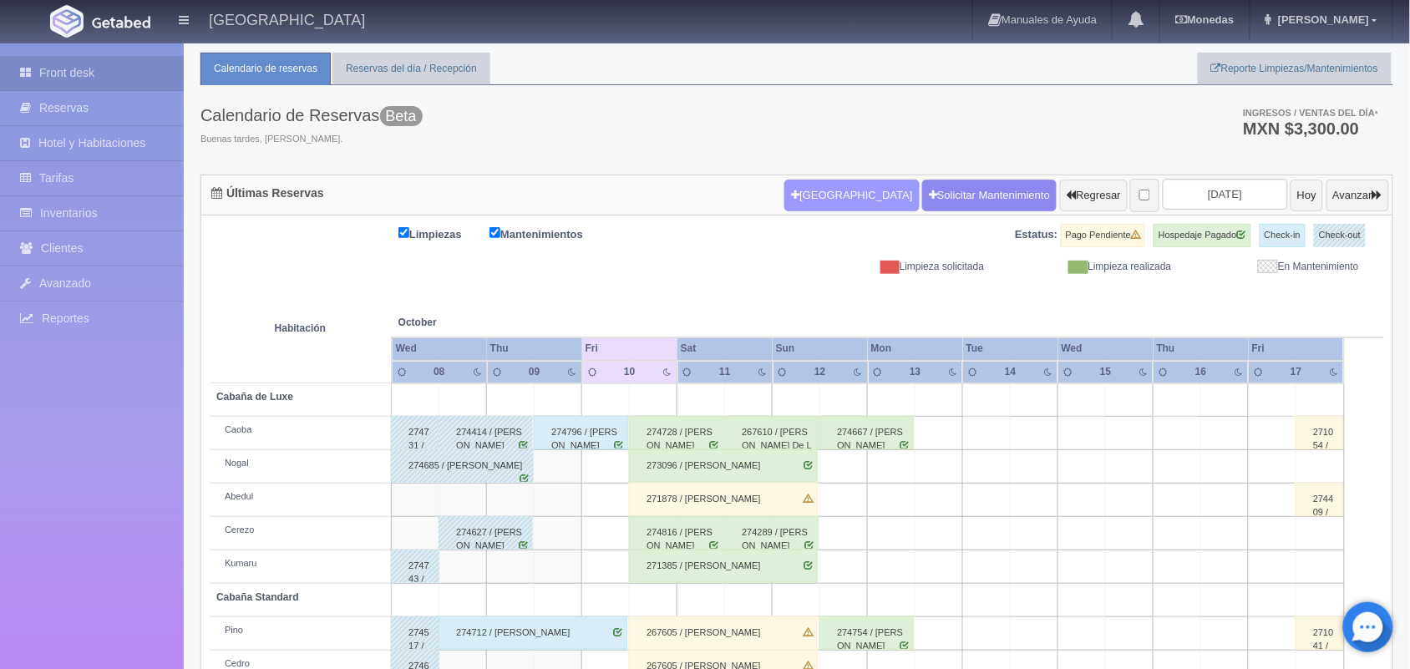
click at [829, 186] on button "Nueva Reserva" at bounding box center [851, 196] width 134 height 32
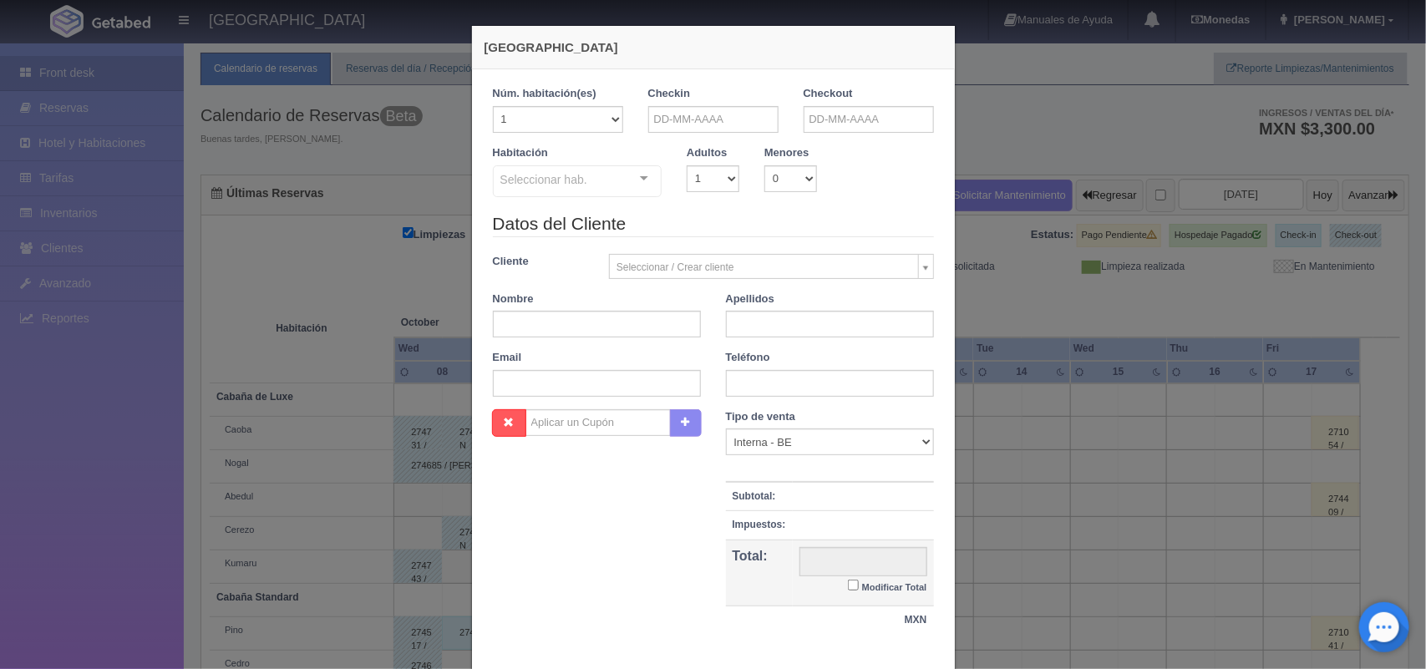
checkbox input "false"
click at [700, 122] on input "text" at bounding box center [713, 119] width 130 height 27
click at [798, 253] on link "18" at bounding box center [796, 249] width 22 height 24
type input "18-10-2025"
checkbox input "false"
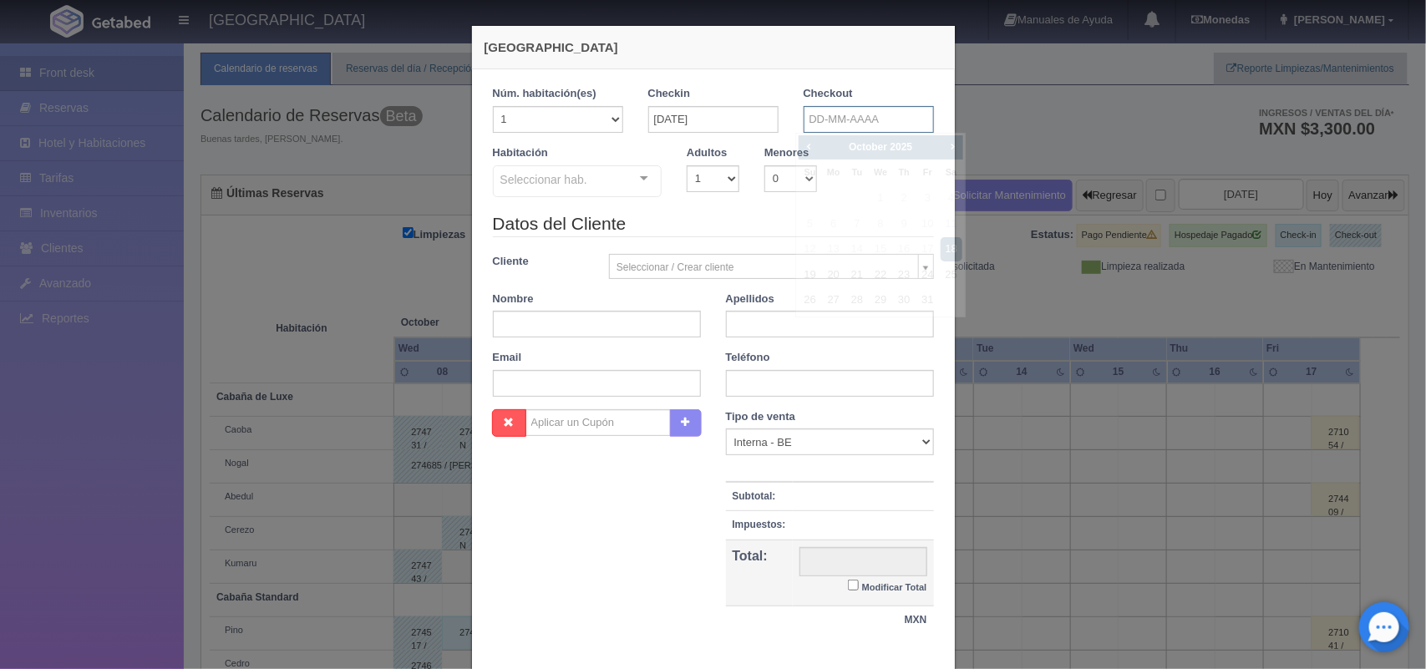
click at [857, 129] on input "text" at bounding box center [868, 119] width 130 height 27
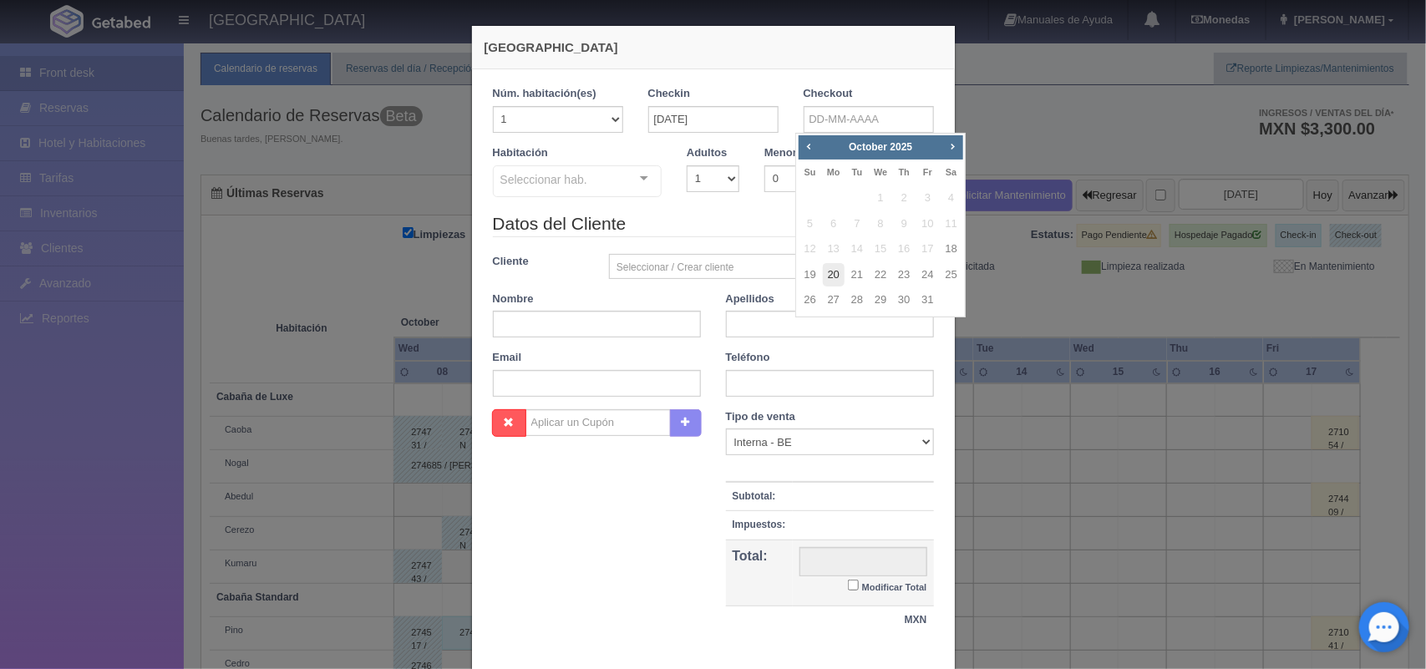
click at [834, 277] on link "20" at bounding box center [834, 275] width 22 height 24
type input "20-10-2025"
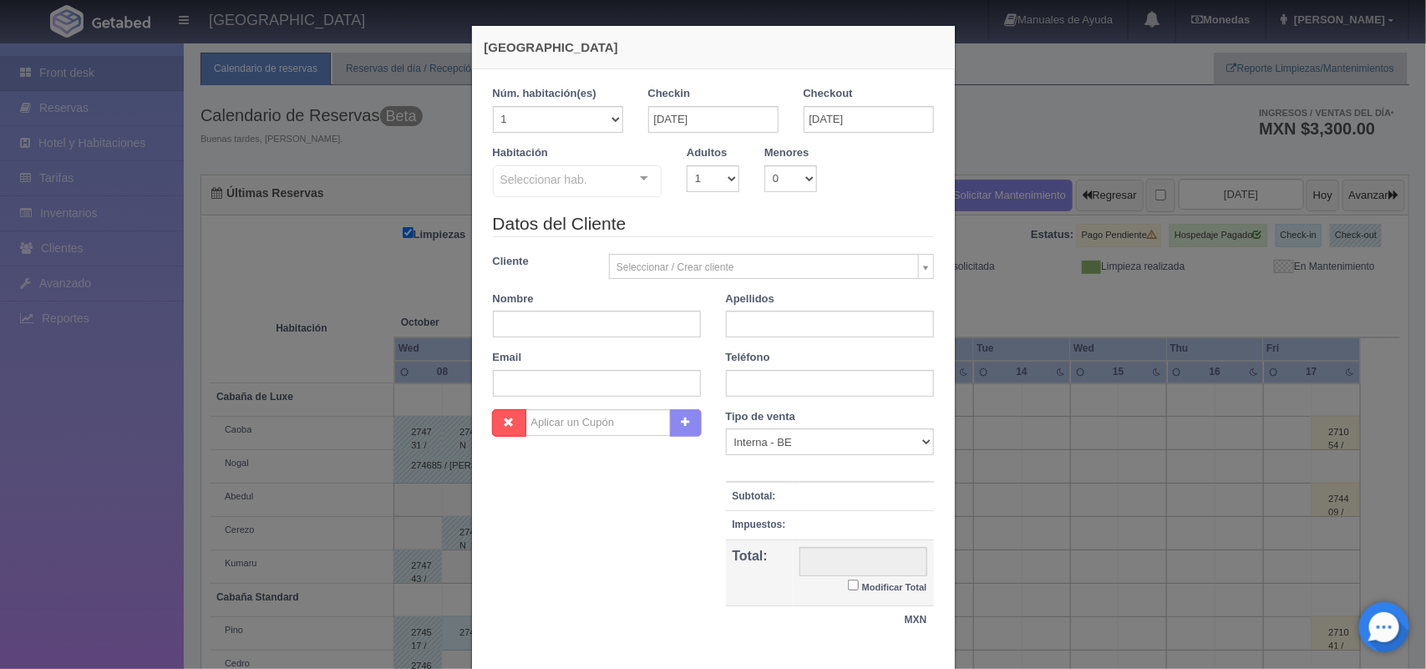
checkbox input "false"
click at [693, 180] on select "1 2 3 4 5 6 7 8 9 10" at bounding box center [713, 178] width 53 height 27
select select "2"
click at [687, 165] on select "1 2 3 4 5 6 7 8 9 10" at bounding box center [713, 178] width 53 height 27
click at [629, 163] on div "Habitación Seleccionar hab. Cabaña de Luxe Cabaña de Luxe - Sin asignar Caoba N…" at bounding box center [577, 171] width 195 height 53
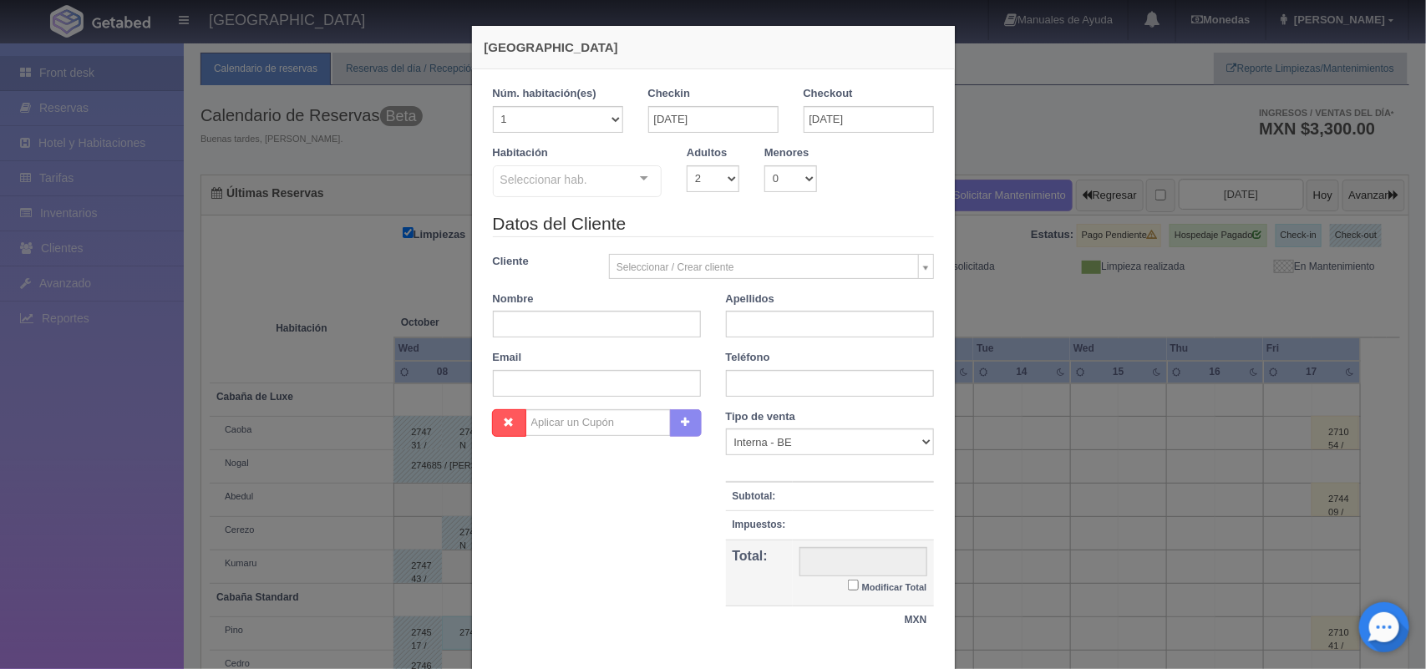
click at [636, 181] on div at bounding box center [643, 178] width 33 height 25
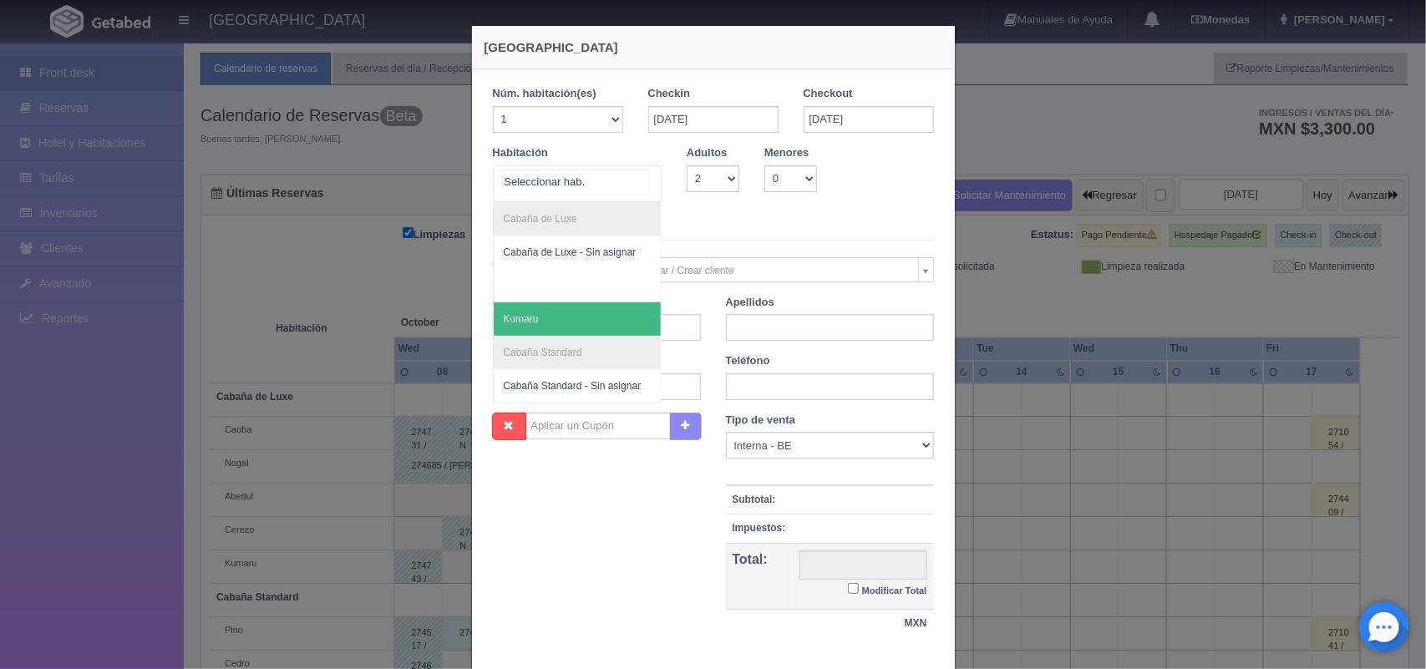
click at [616, 322] on span "Kumaru" at bounding box center [578, 318] width 168 height 33
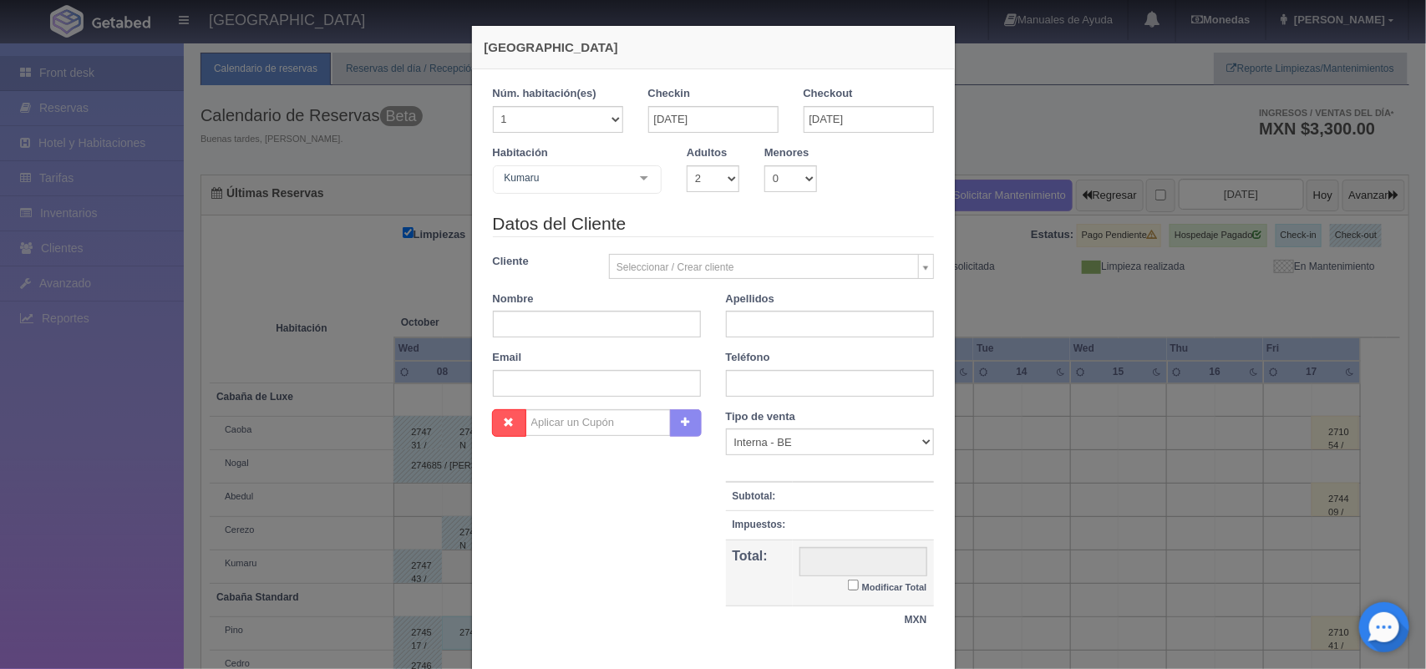
checkbox input "false"
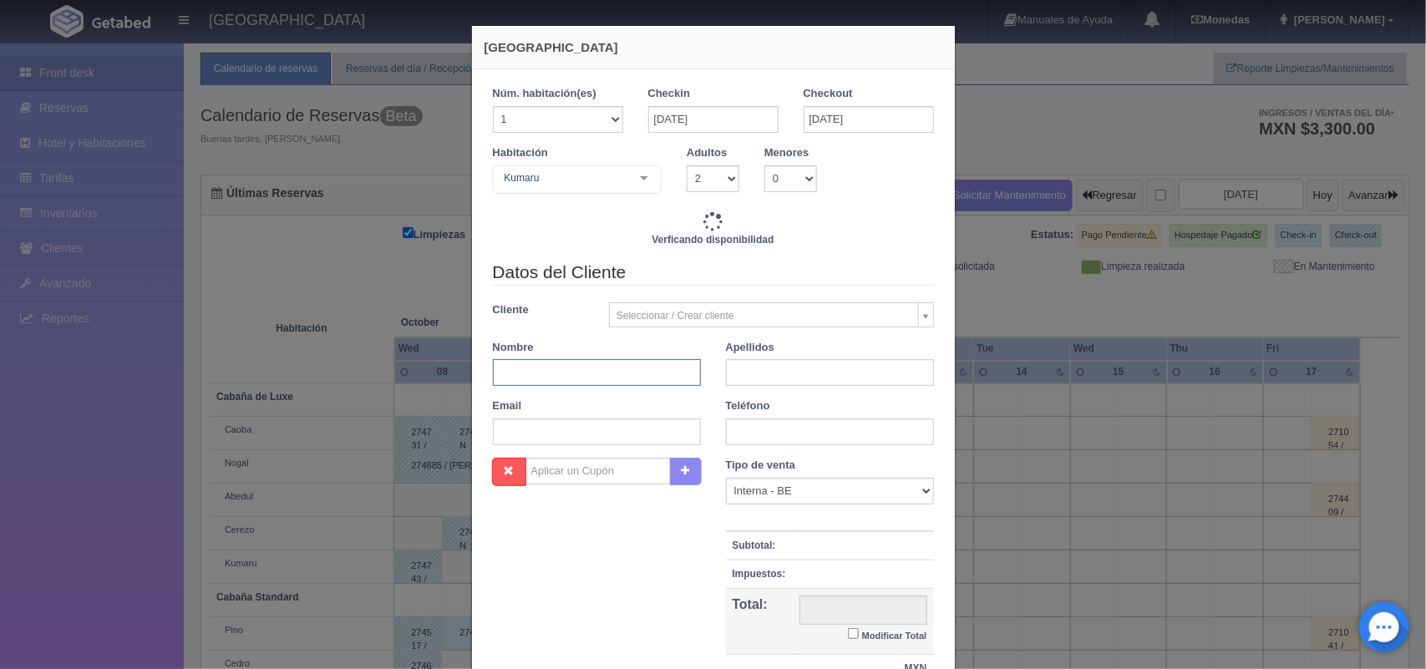
click at [618, 367] on input "text" at bounding box center [597, 372] width 208 height 27
type input "Alma Edith"
click at [775, 374] on input "text" at bounding box center [830, 372] width 208 height 27
type input "Maldonado Vega"
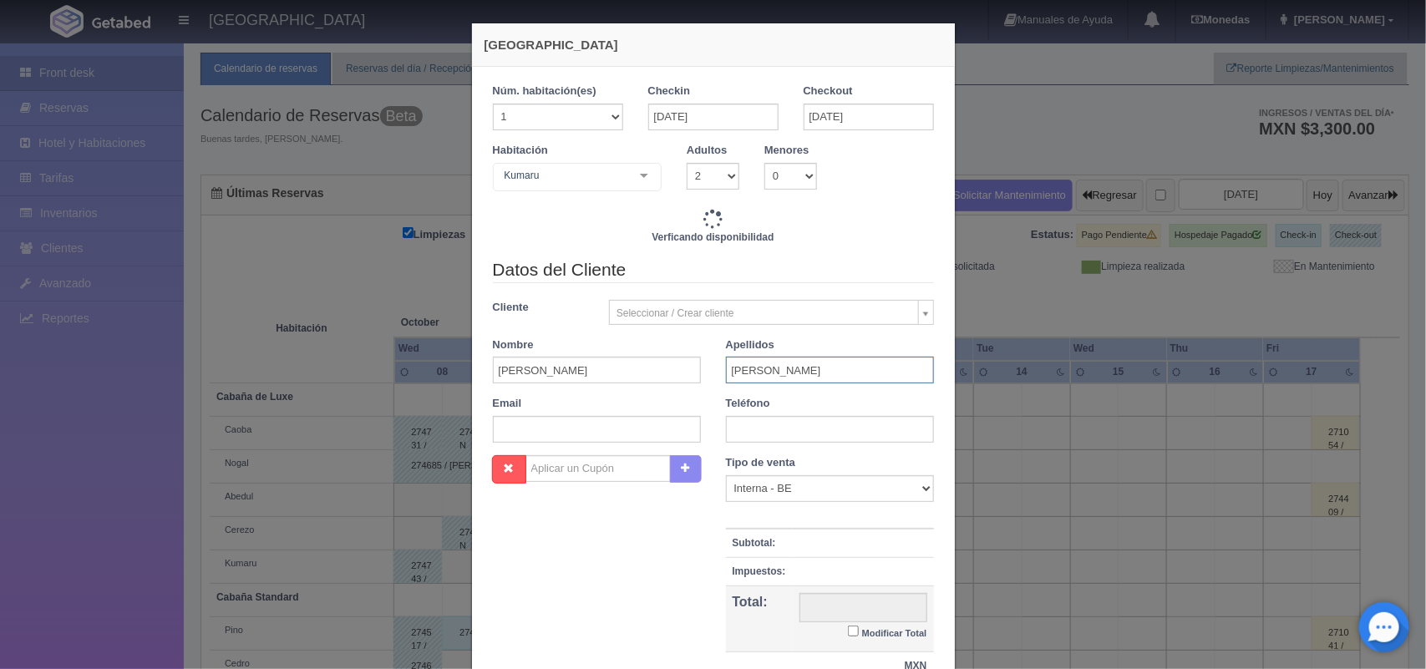
scroll to position [9, 0]
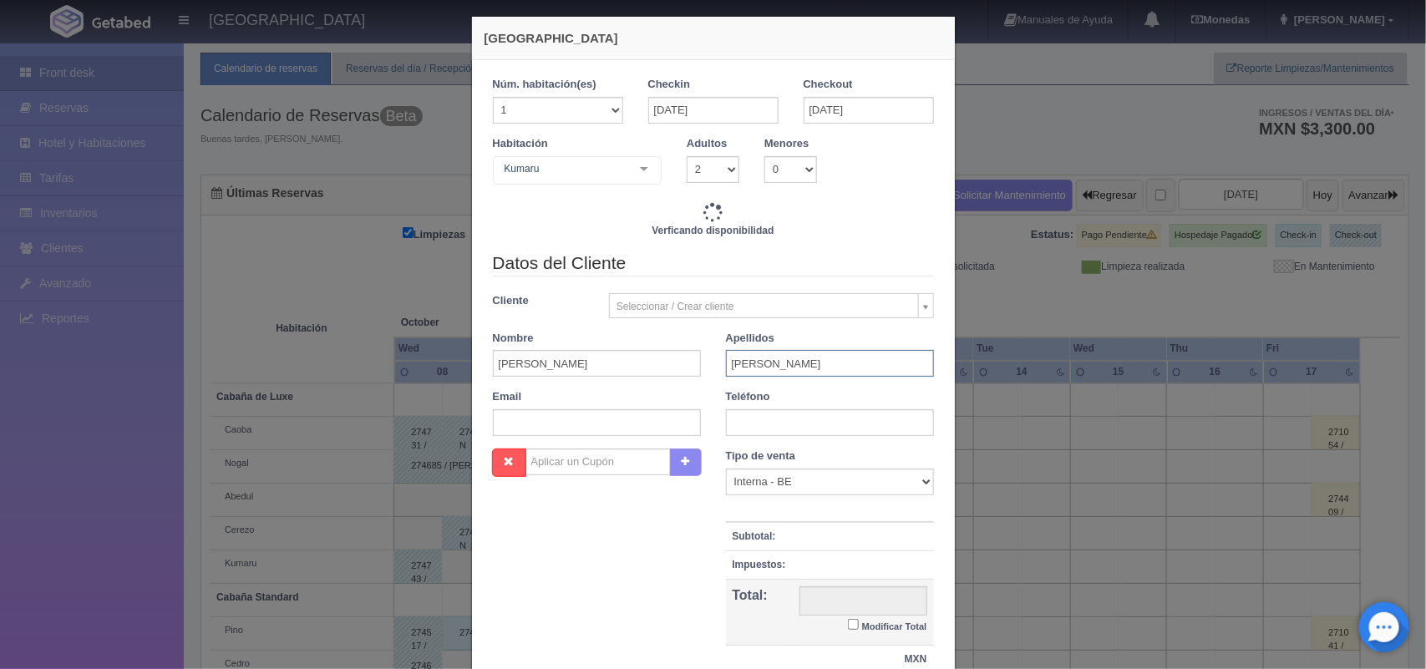
type input "3920.00"
checkbox input "false"
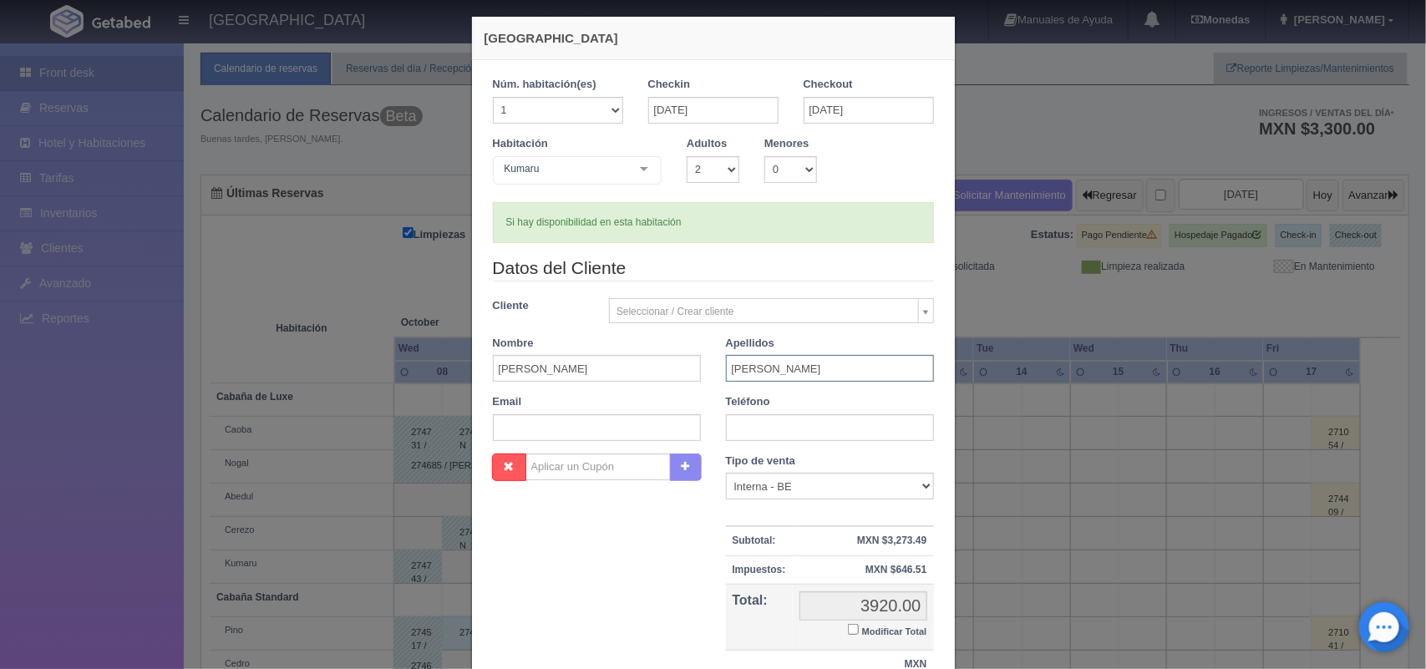
scroll to position [153, 0]
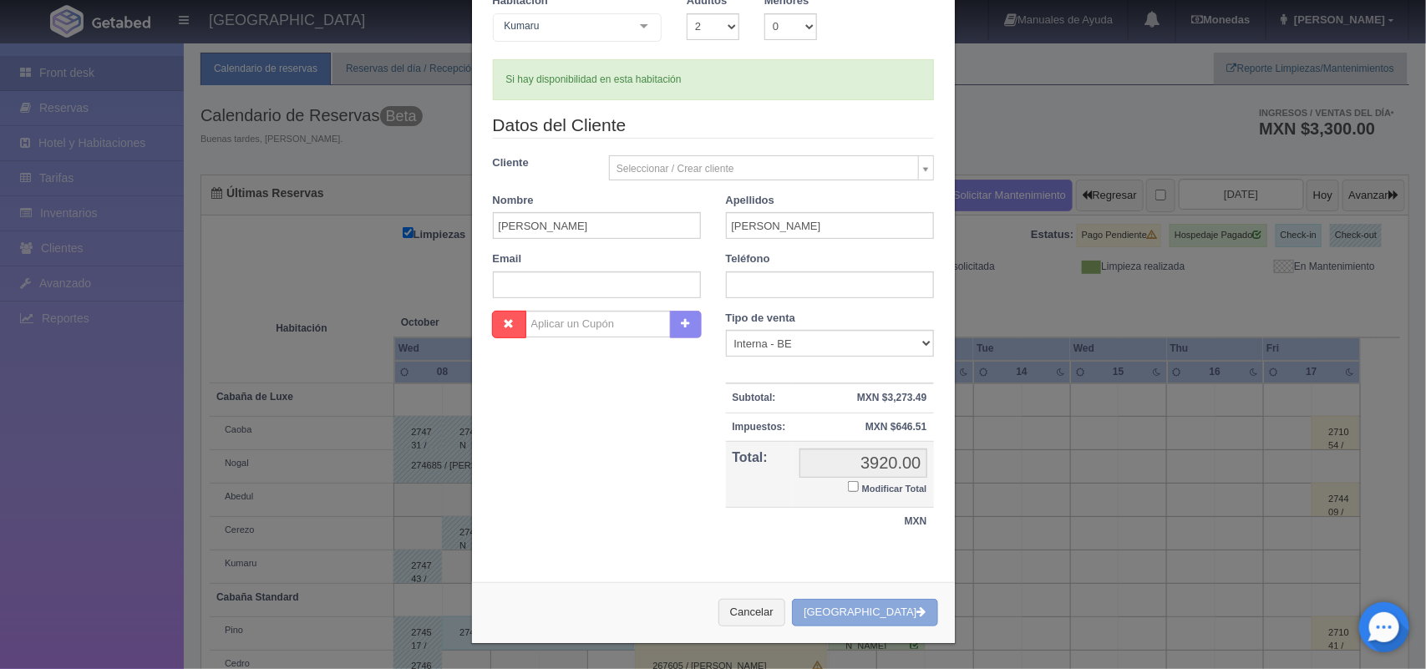
click at [853, 615] on button "[GEOGRAPHIC_DATA]" at bounding box center [864, 613] width 145 height 28
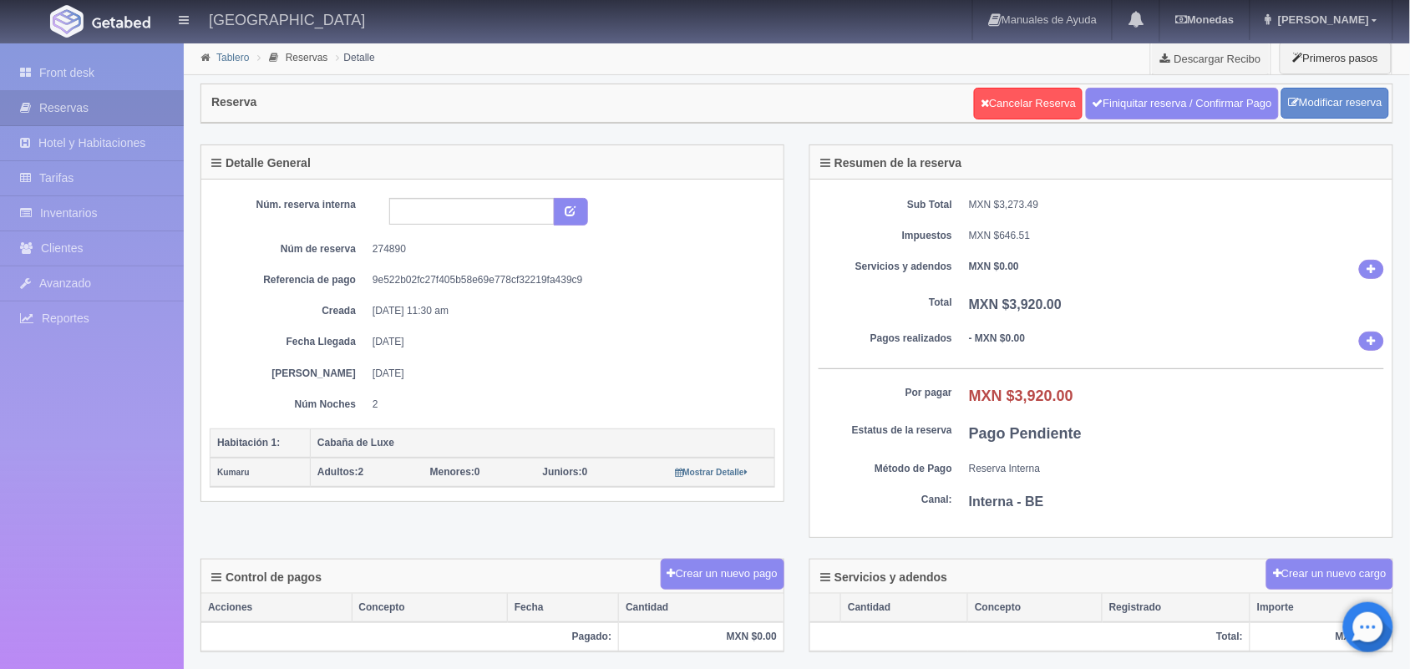
click at [234, 58] on link "Tablero" at bounding box center [232, 58] width 33 height 12
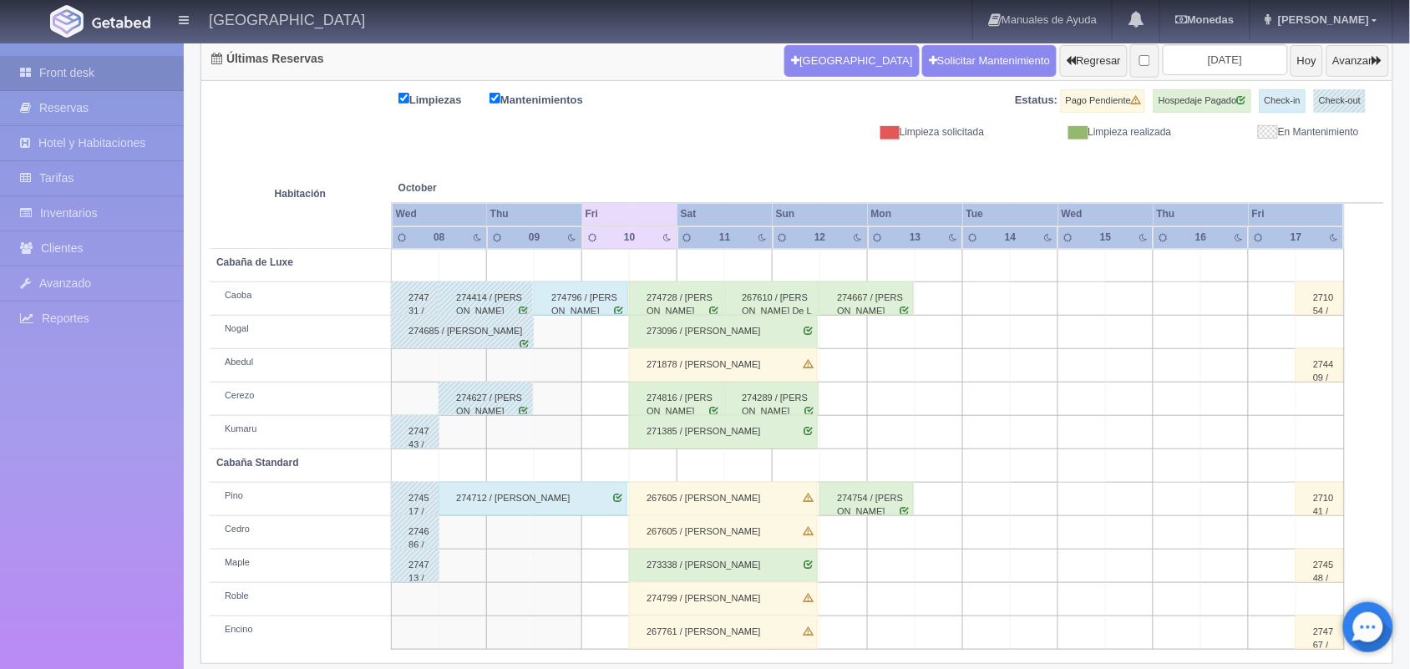
scroll to position [80, 0]
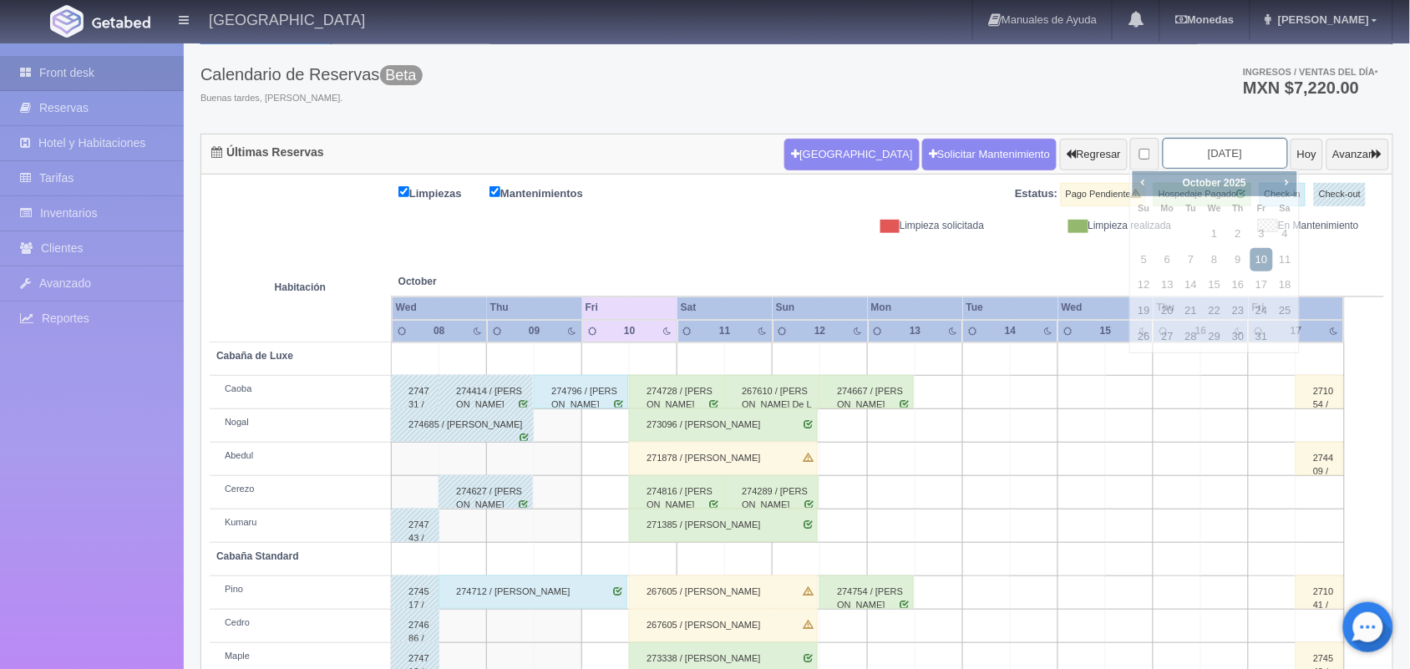
click at [1195, 150] on input "2025-10-10" at bounding box center [1225, 153] width 125 height 31
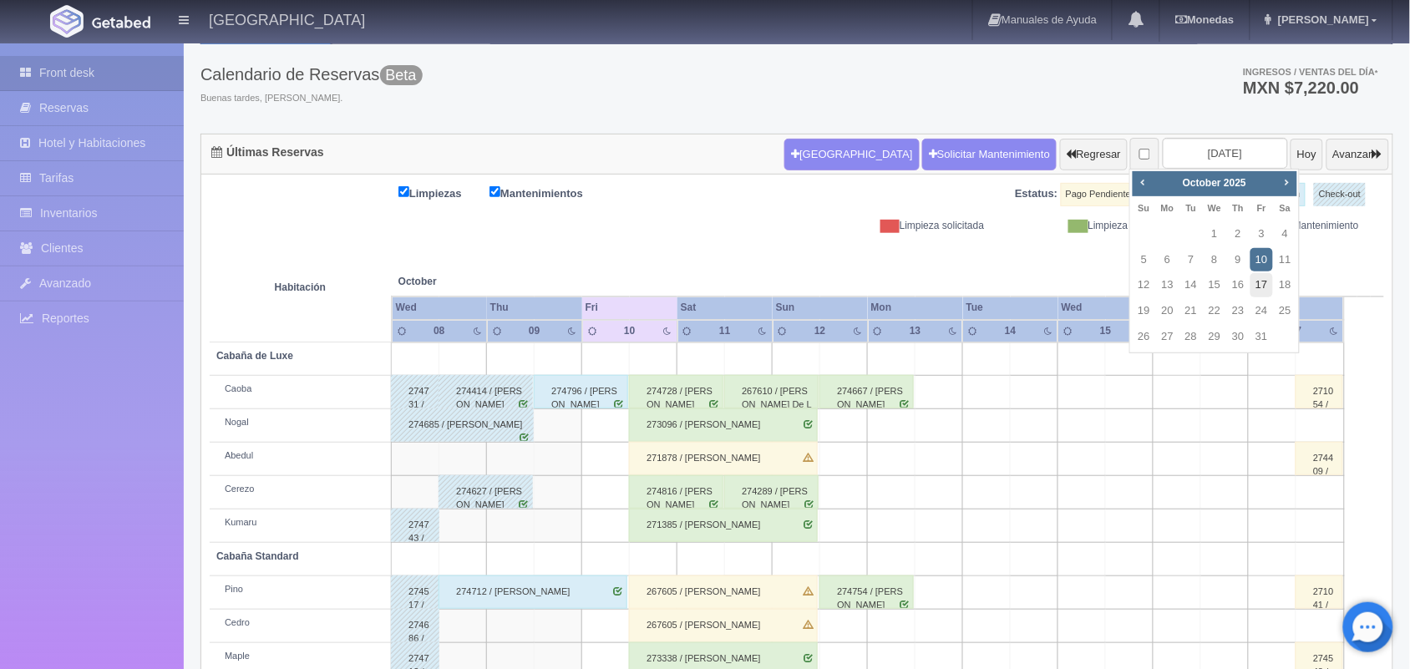
click at [1267, 282] on link "17" at bounding box center [1261, 285] width 22 height 24
type input "[DATE]"
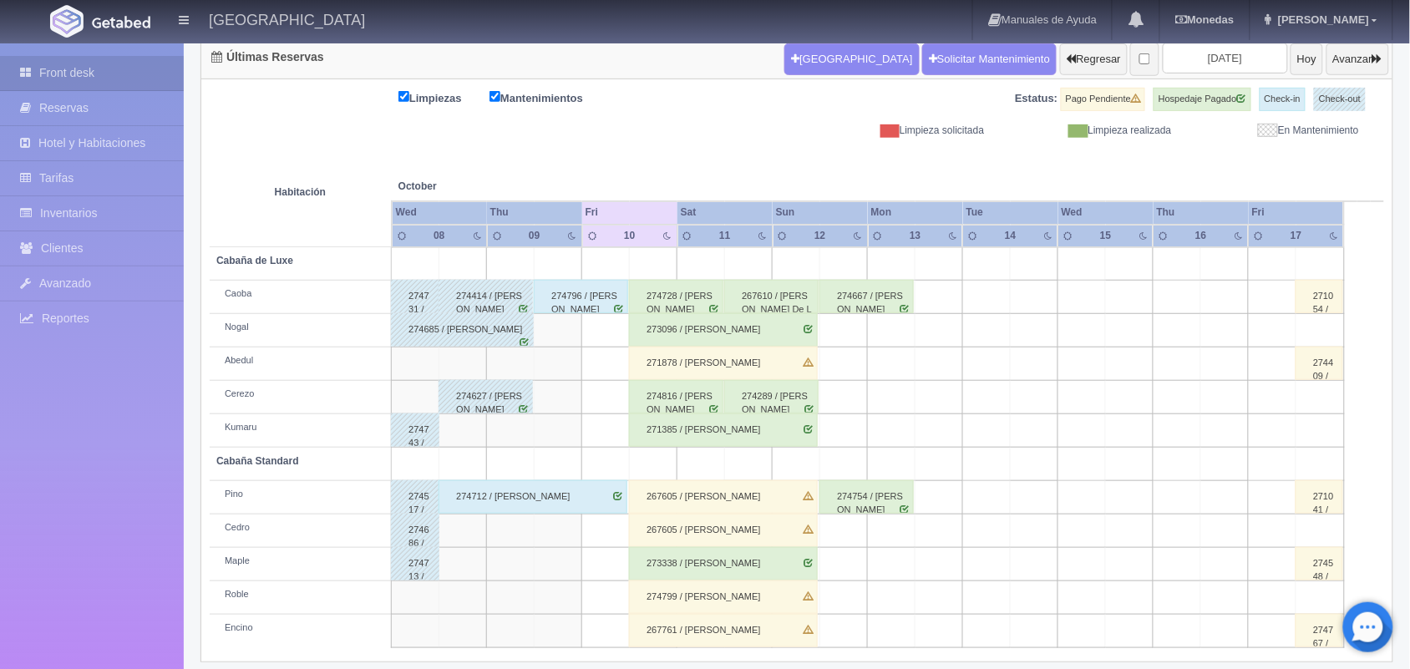
scroll to position [190, 0]
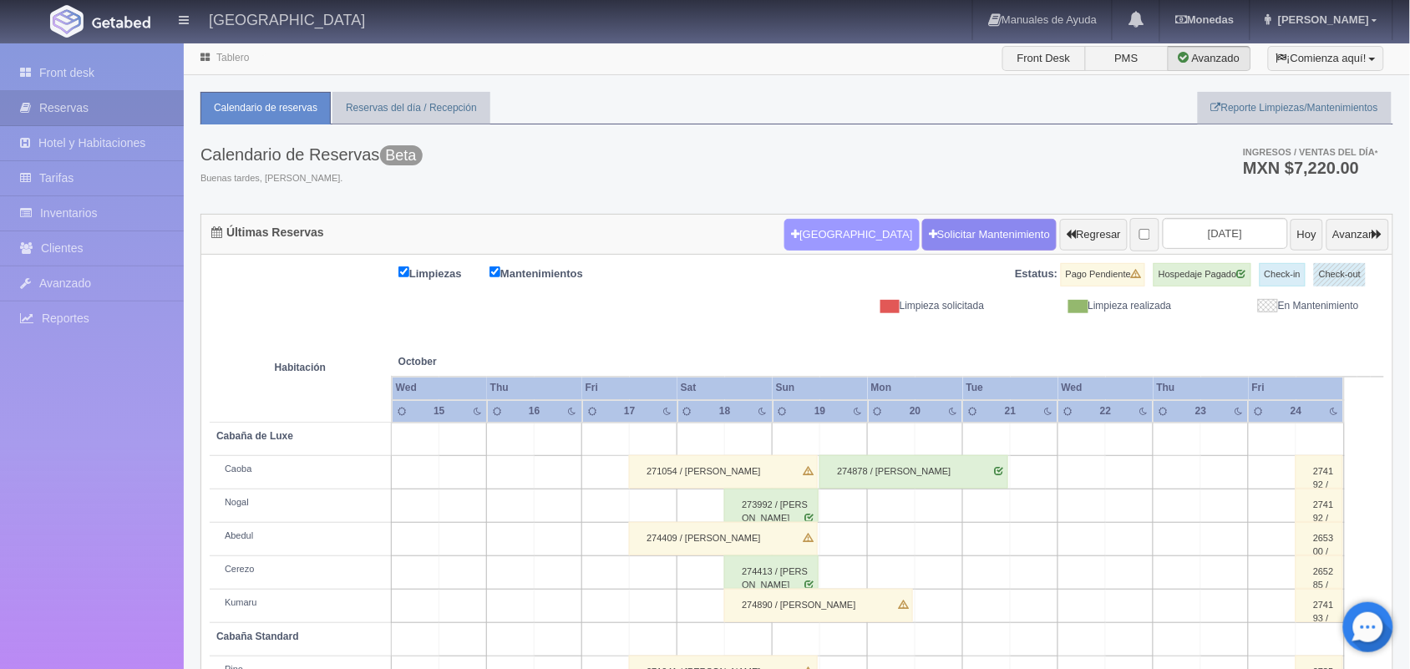
click at [817, 243] on button "[GEOGRAPHIC_DATA]" at bounding box center [851, 235] width 134 height 32
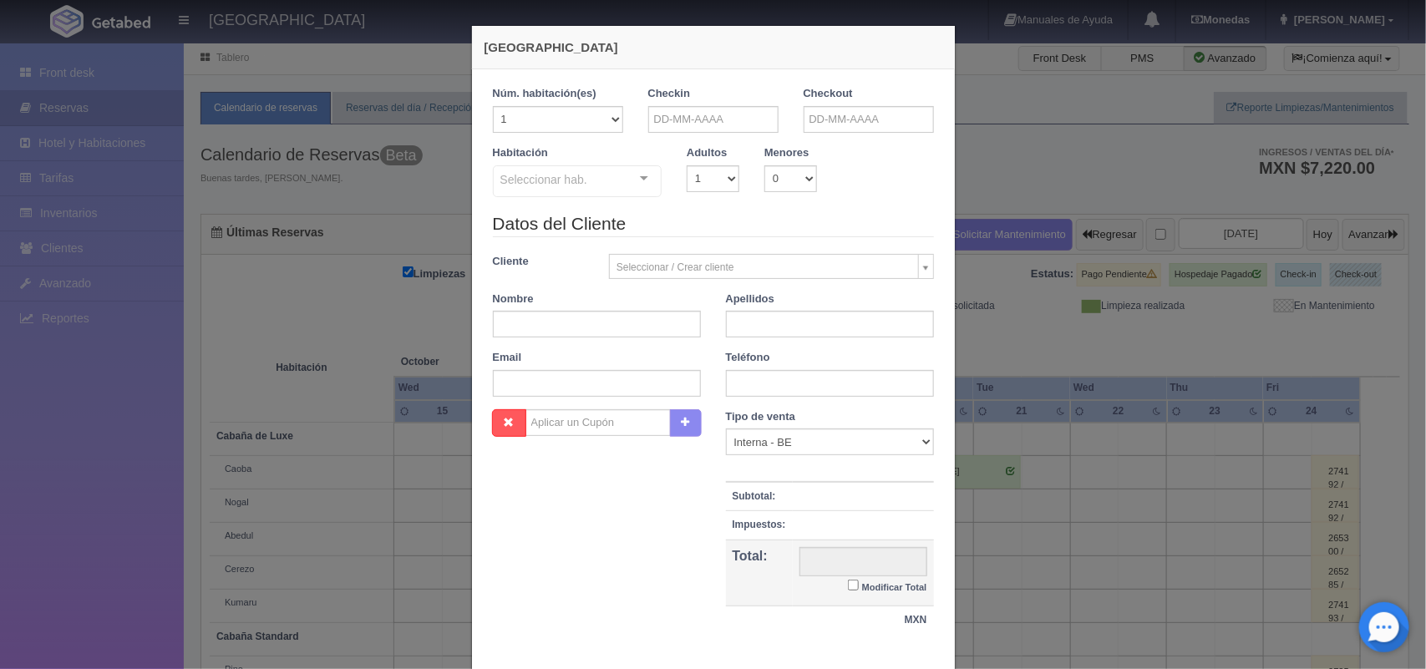
checkbox input "false"
click at [986, 88] on div "[GEOGRAPHIC_DATA] 1 Núm. habitación(es) 1 2 3 4 5 6 7 8 9 10 11 12 13 14 15 16 …" at bounding box center [713, 334] width 1426 height 669
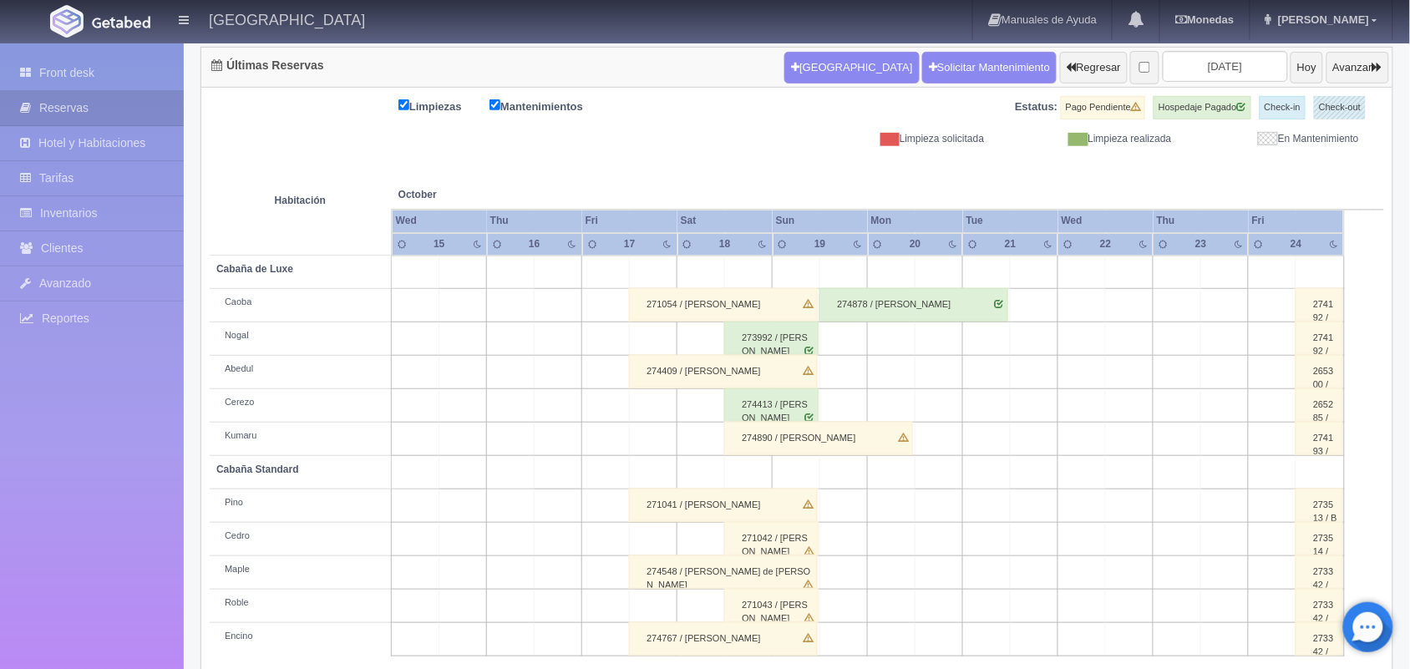
scroll to position [190, 0]
